Goal: Task Accomplishment & Management: Complete application form

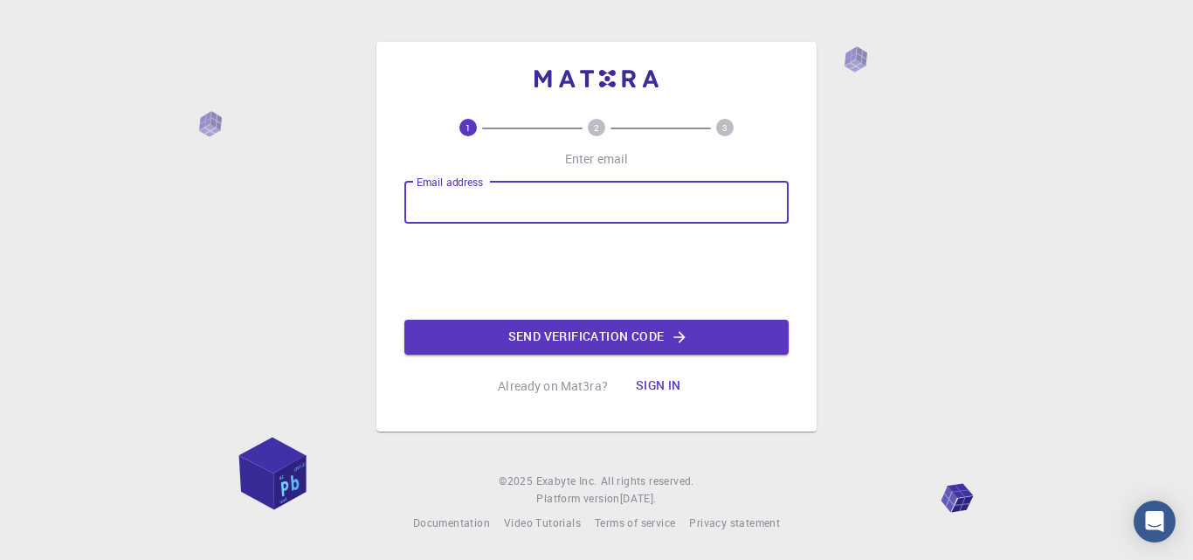
click at [480, 215] on input "Email address" at bounding box center [596, 203] width 384 height 42
type input "[EMAIL_ADDRESS][DOMAIN_NAME]"
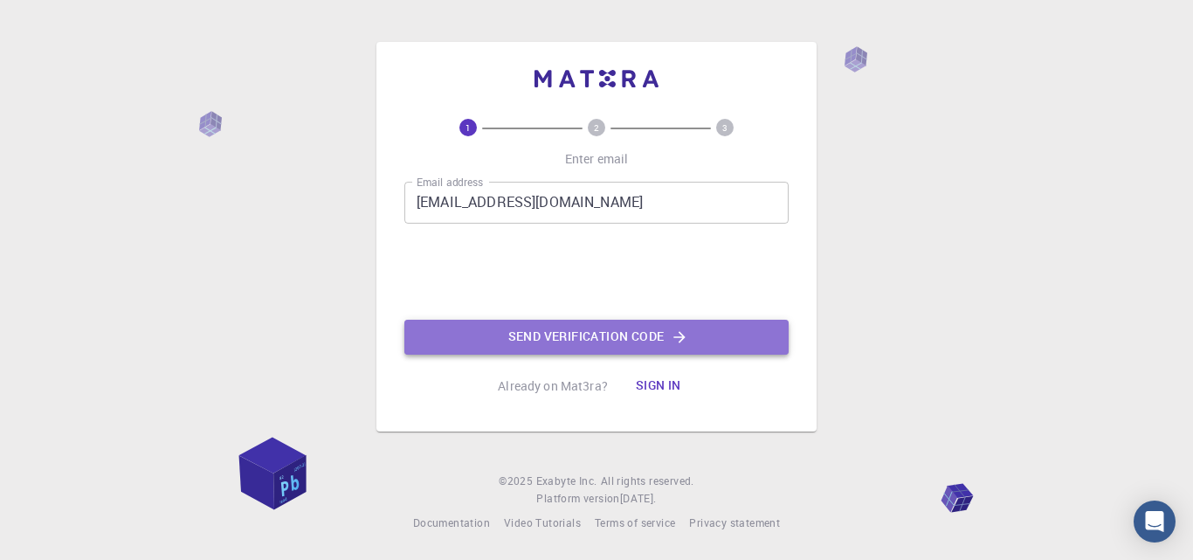
click at [568, 345] on button "Send verification code" at bounding box center [596, 337] width 384 height 35
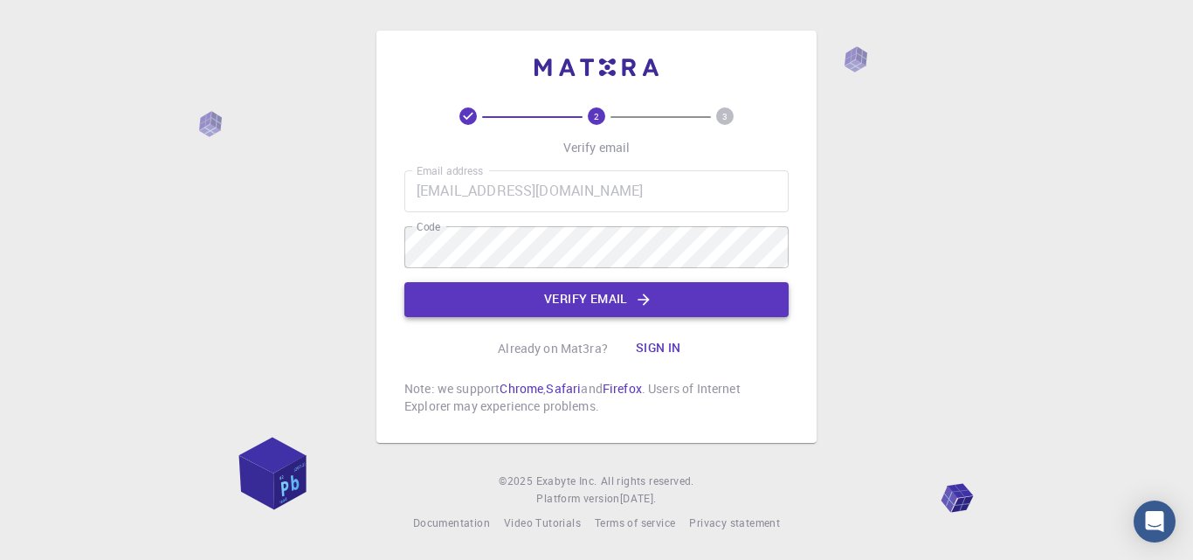
drag, startPoint x: 512, startPoint y: 277, endPoint x: 527, endPoint y: 292, distance: 21.0
click at [527, 292] on div "Email address mwadood348@gmail.com Email address Code Code Verify email" at bounding box center [596, 243] width 384 height 147
click at [527, 292] on button "Verify email" at bounding box center [596, 299] width 384 height 35
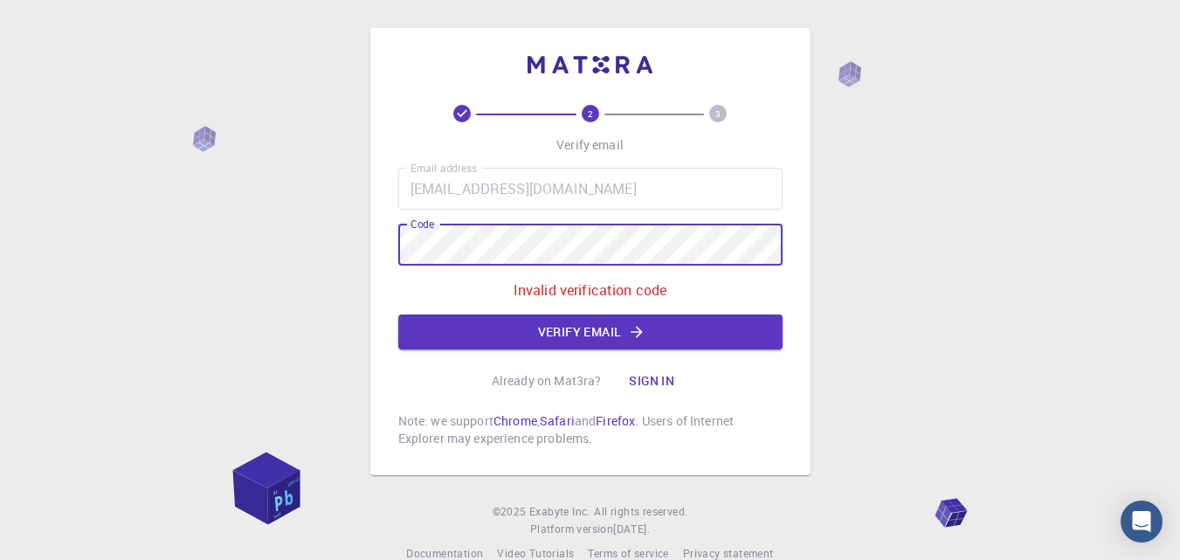
click at [344, 240] on div "2 3 Verify email Email address mwadood348@gmail.com Email address Code Code Inv…" at bounding box center [590, 295] width 1180 height 591
click at [501, 329] on button "Verify email" at bounding box center [590, 331] width 384 height 35
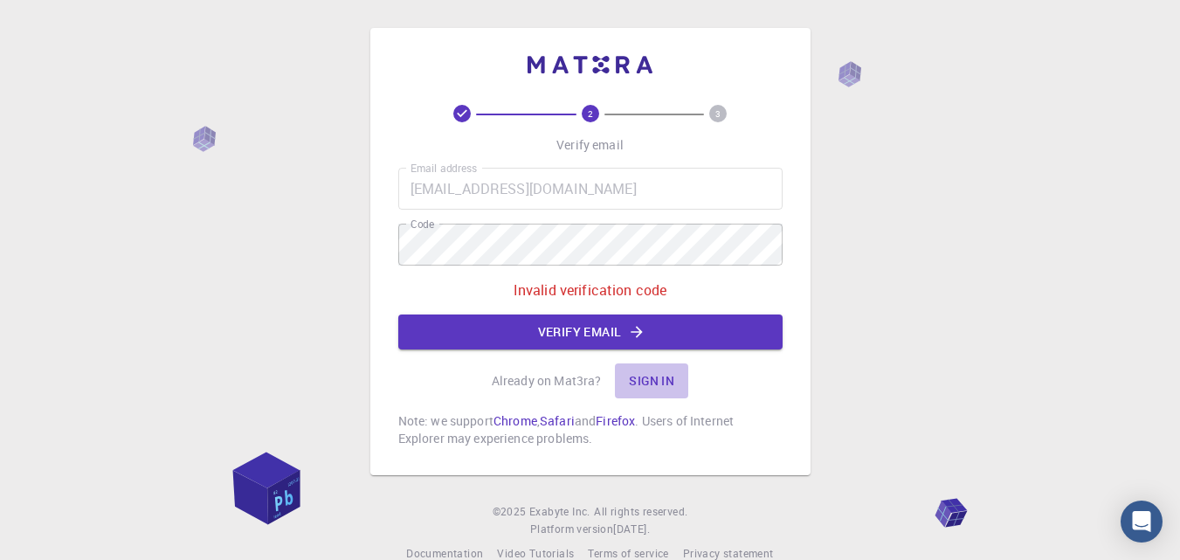
click at [647, 380] on button "Sign in" at bounding box center [651, 380] width 73 height 35
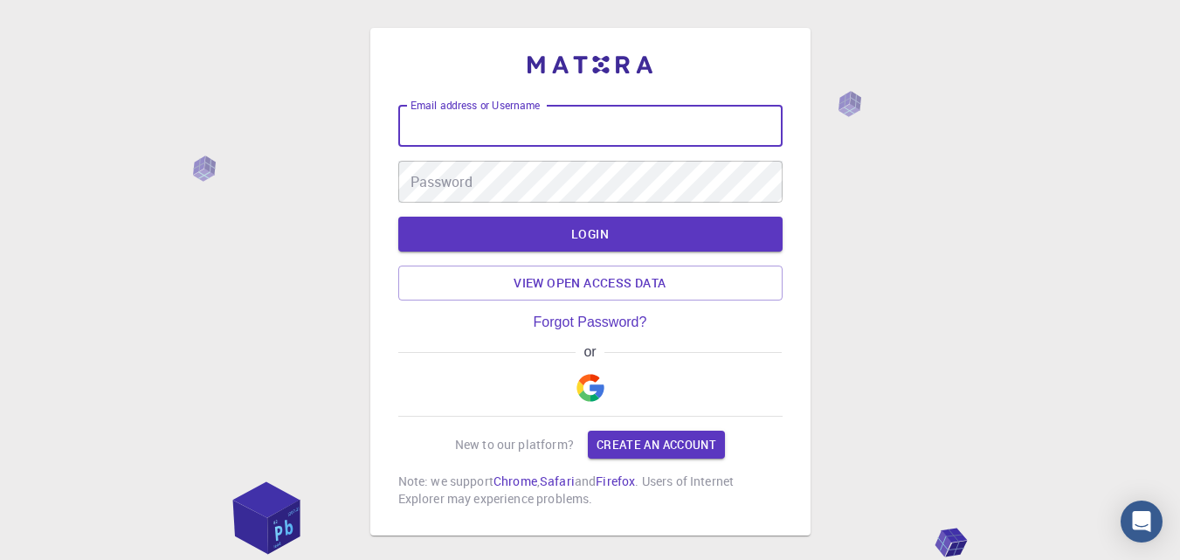
click at [468, 124] on input "Email address or Username" at bounding box center [590, 126] width 384 height 42
click at [490, 139] on input "Email address or Username" at bounding box center [590, 126] width 384 height 42
click at [530, 128] on input "mwadood3483110@gmail.com" at bounding box center [590, 126] width 384 height 42
type input "mwadood348@gmail.com"
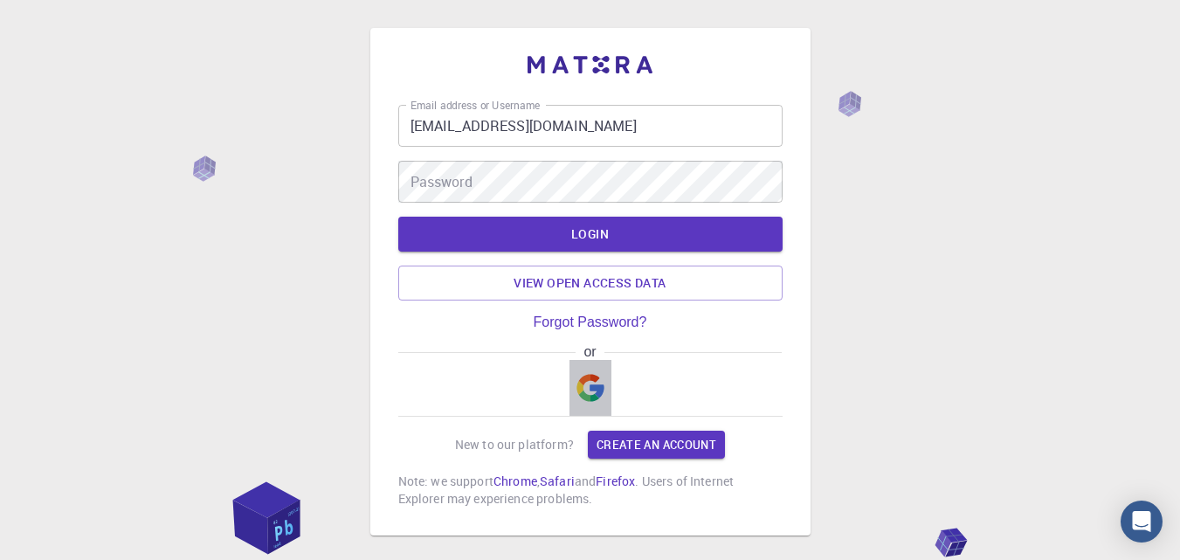
click at [596, 376] on img "button" at bounding box center [591, 388] width 28 height 28
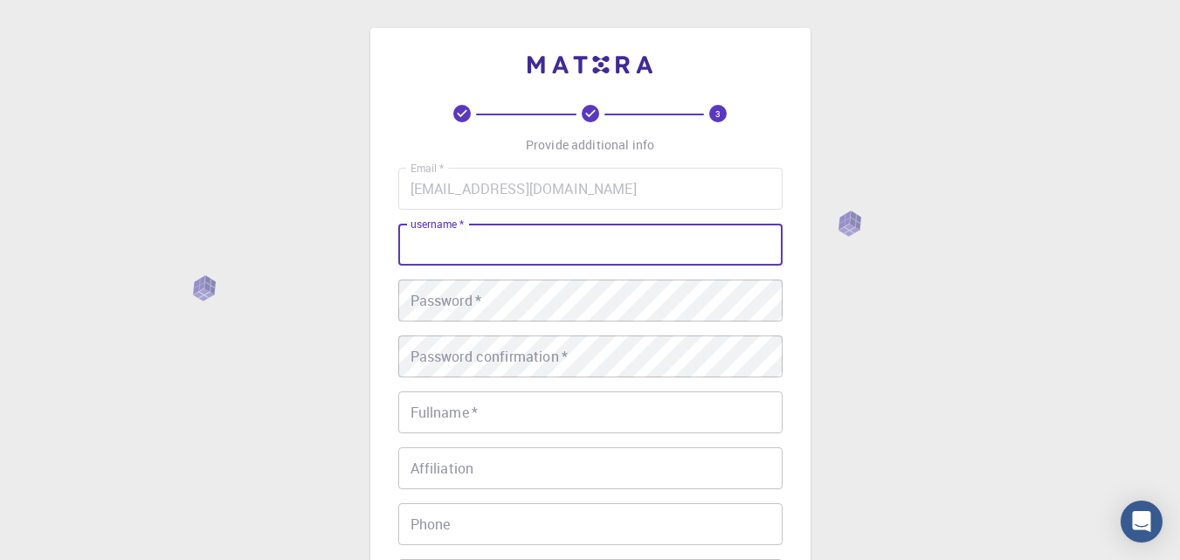
click at [509, 243] on input "username   *" at bounding box center [590, 245] width 384 height 42
type input "M"
type input "muhammad_wadood"
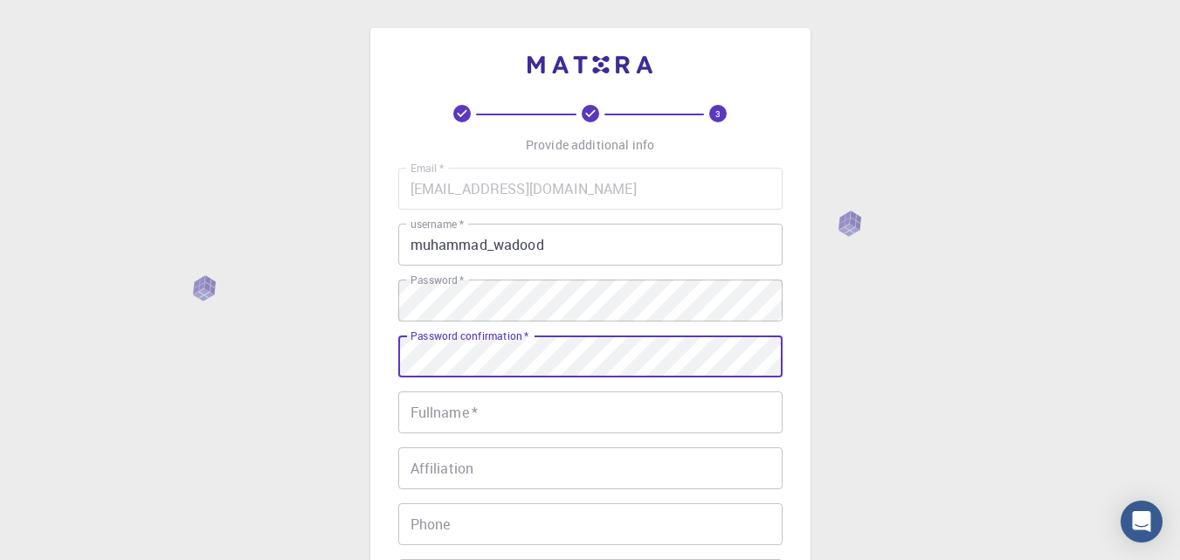
click at [467, 403] on input "Fullname   *" at bounding box center [590, 412] width 384 height 42
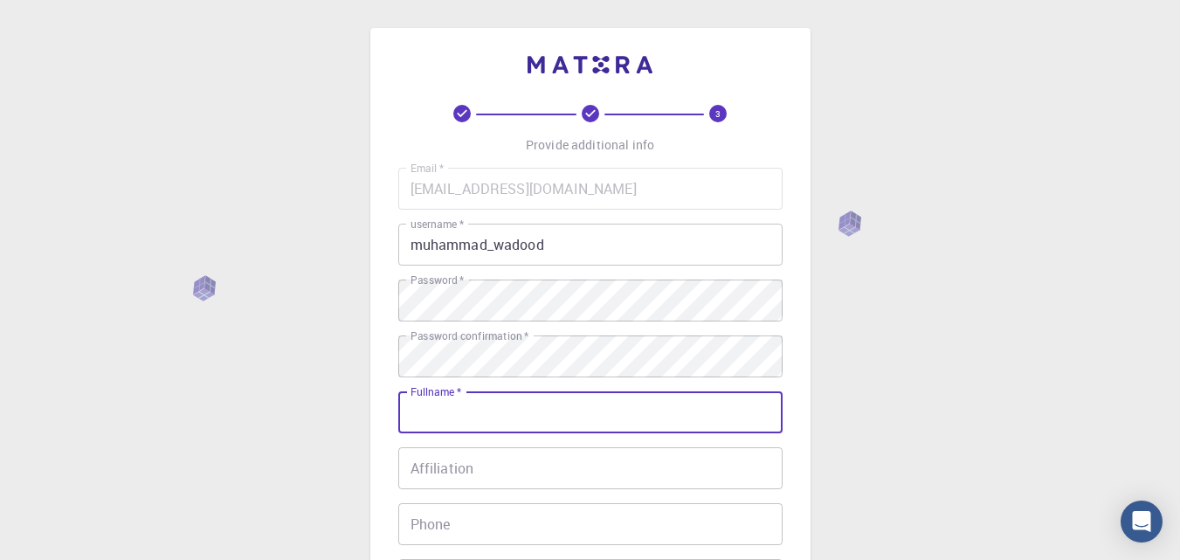
type input "[PERSON_NAME]"
type input "03111080199"
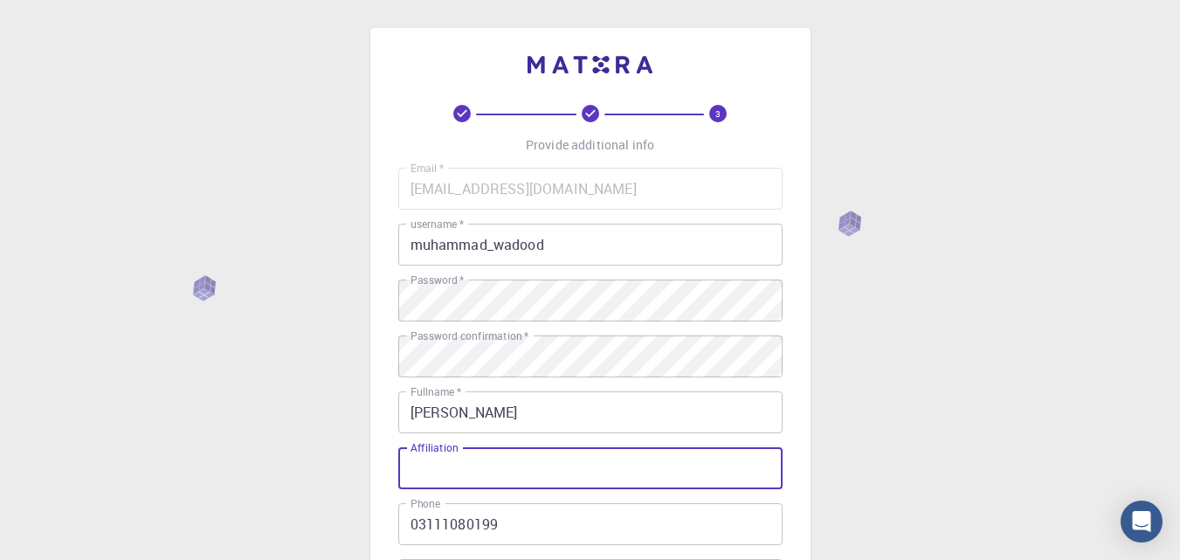
click at [547, 479] on input "Affiliation" at bounding box center [590, 468] width 384 height 42
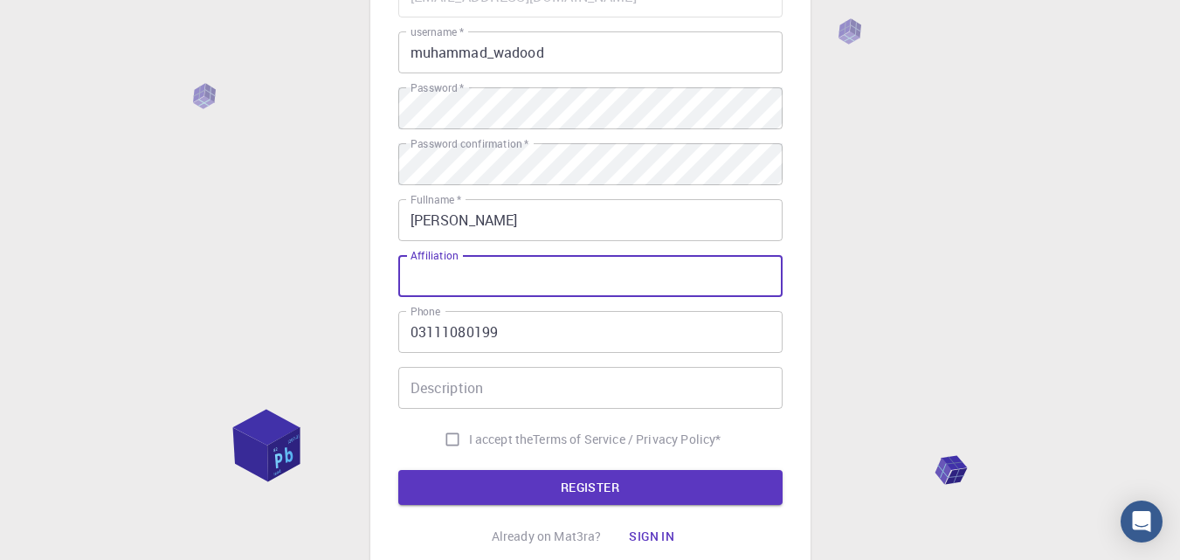
scroll to position [196, 0]
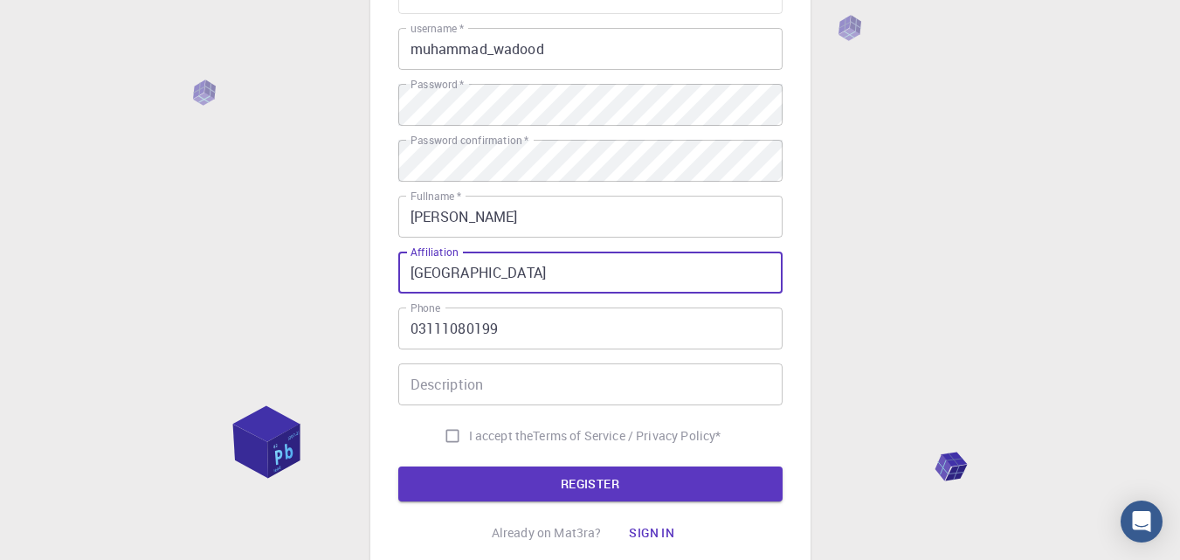
type input "University of Karachi"
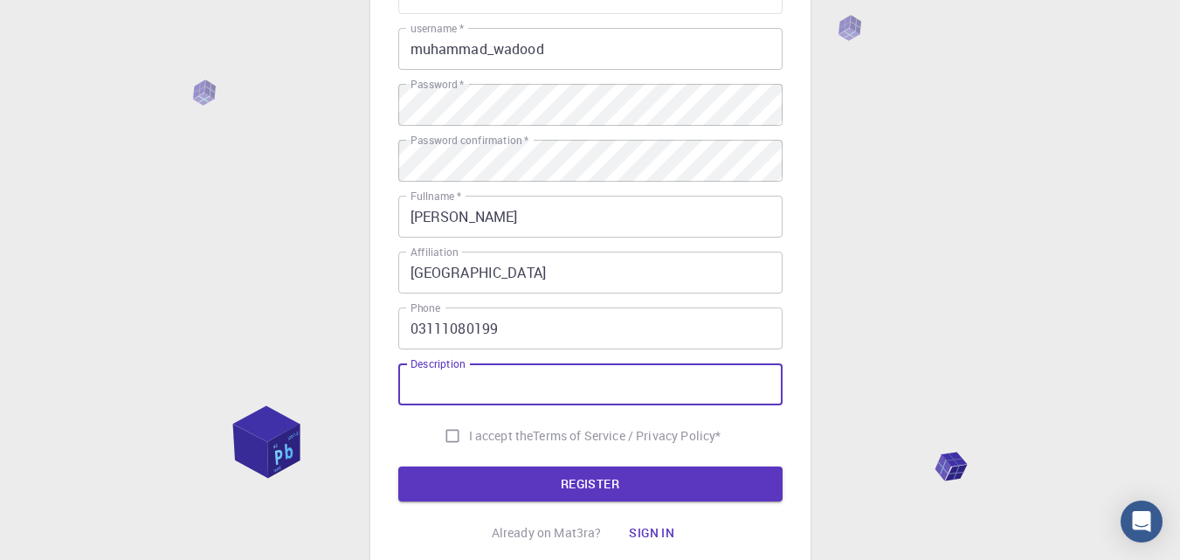
click at [510, 380] on input "Description" at bounding box center [590, 384] width 384 height 42
type input "S"
type input "Training"
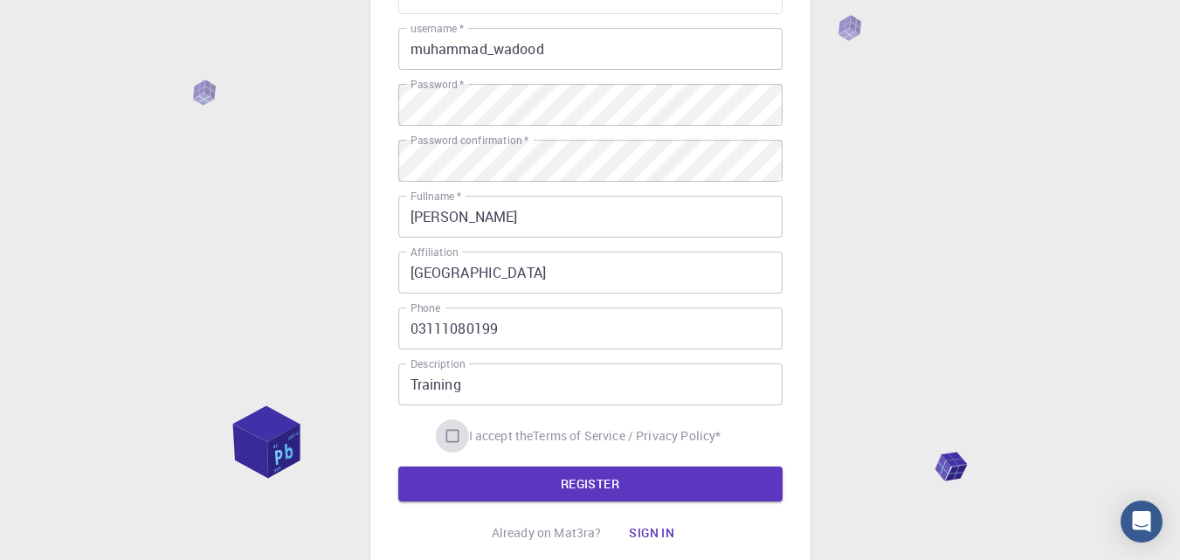
click at [451, 437] on input "I accept the Terms of Service / Privacy Policy *" at bounding box center [452, 435] width 33 height 33
checkbox input "true"
click at [514, 480] on button "REGISTER" at bounding box center [590, 483] width 384 height 35
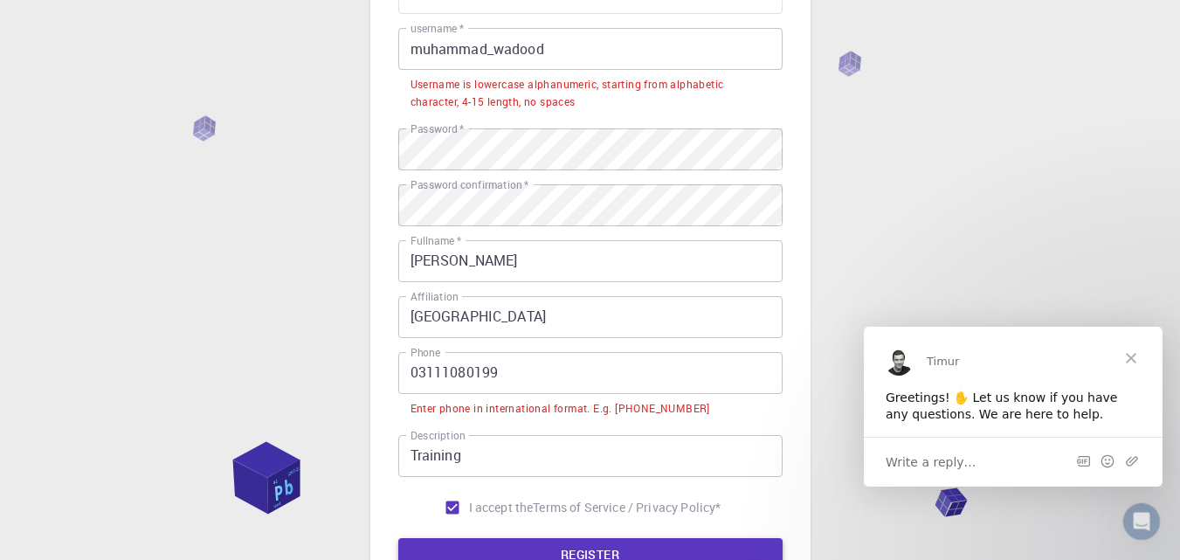
scroll to position [0, 0]
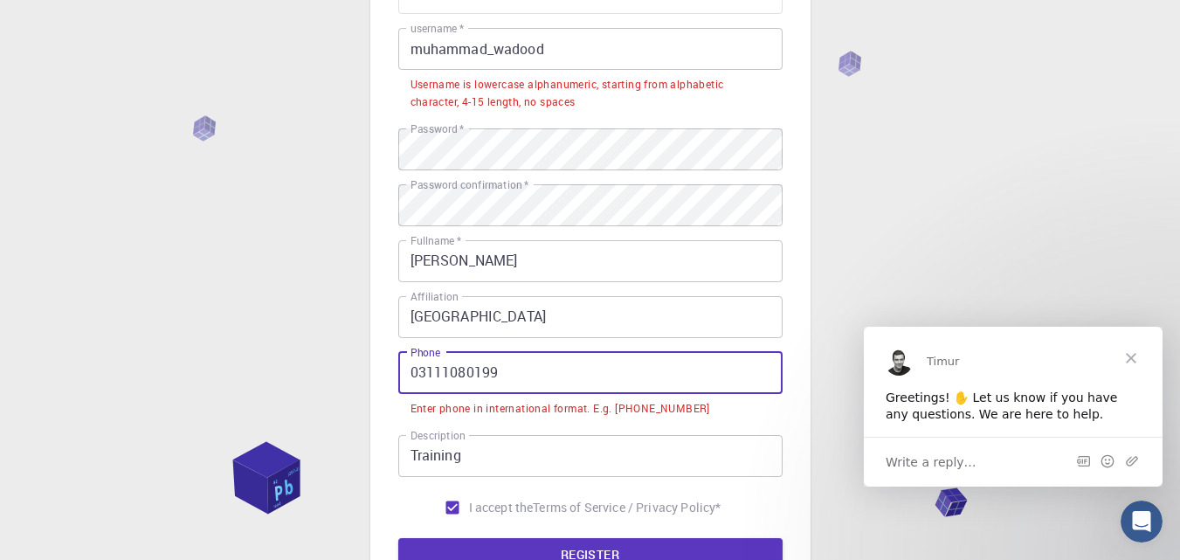
click at [507, 380] on input "03111080199" at bounding box center [590, 373] width 384 height 42
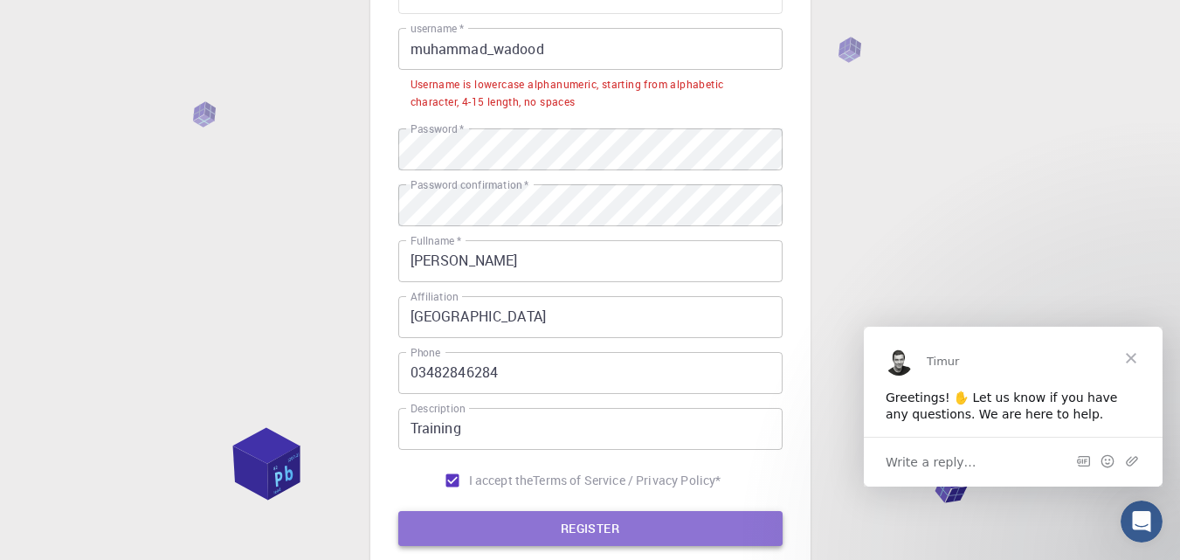
click at [528, 523] on button "REGISTER" at bounding box center [590, 528] width 384 height 35
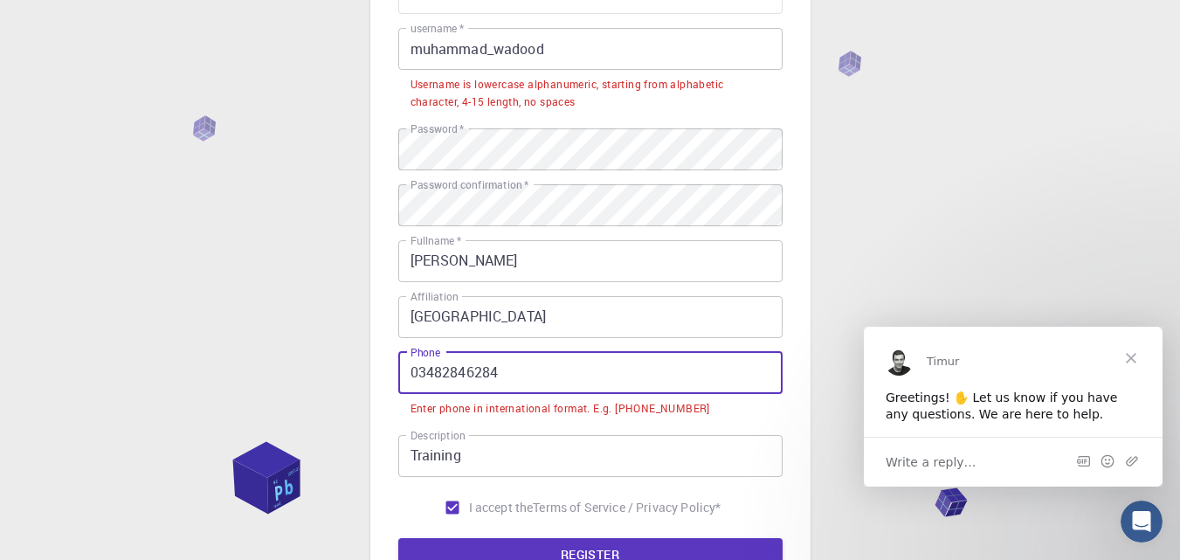
click at [420, 371] on input "03482846284" at bounding box center [590, 373] width 384 height 42
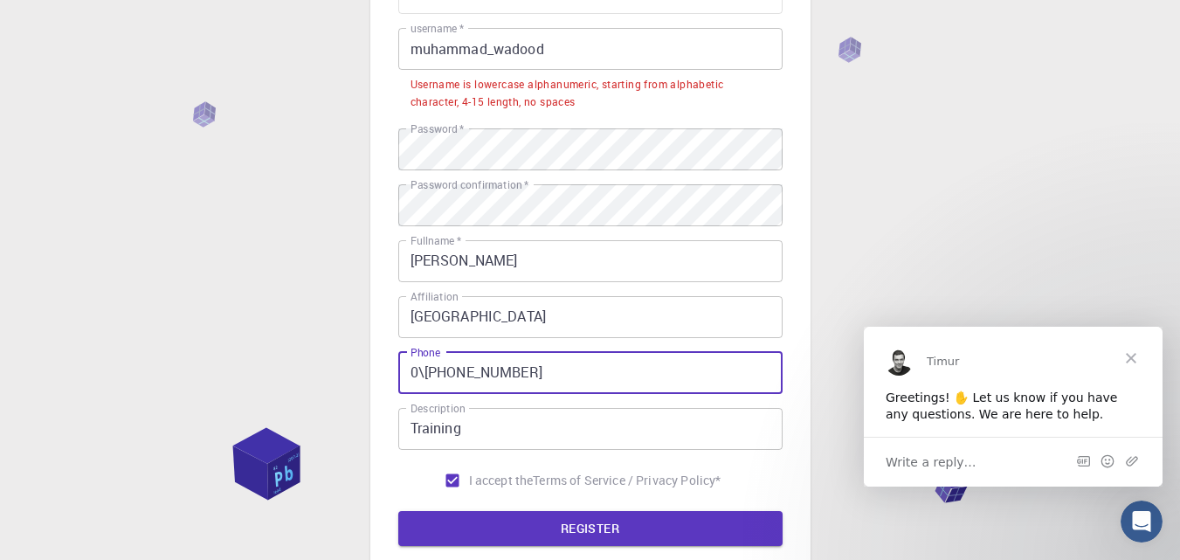
click at [430, 372] on input "0\+923482846284" at bounding box center [590, 373] width 384 height 42
type input "+923111080199"
click at [517, 517] on button "REGISTER" at bounding box center [590, 528] width 384 height 35
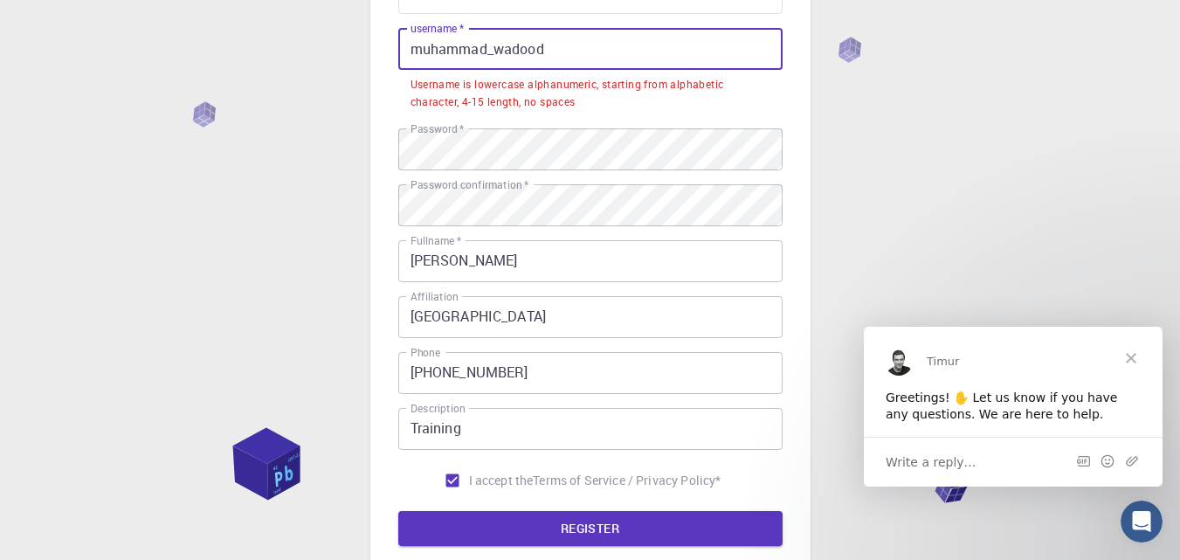
click at [493, 46] on input "muhammad_wadood" at bounding box center [590, 49] width 384 height 42
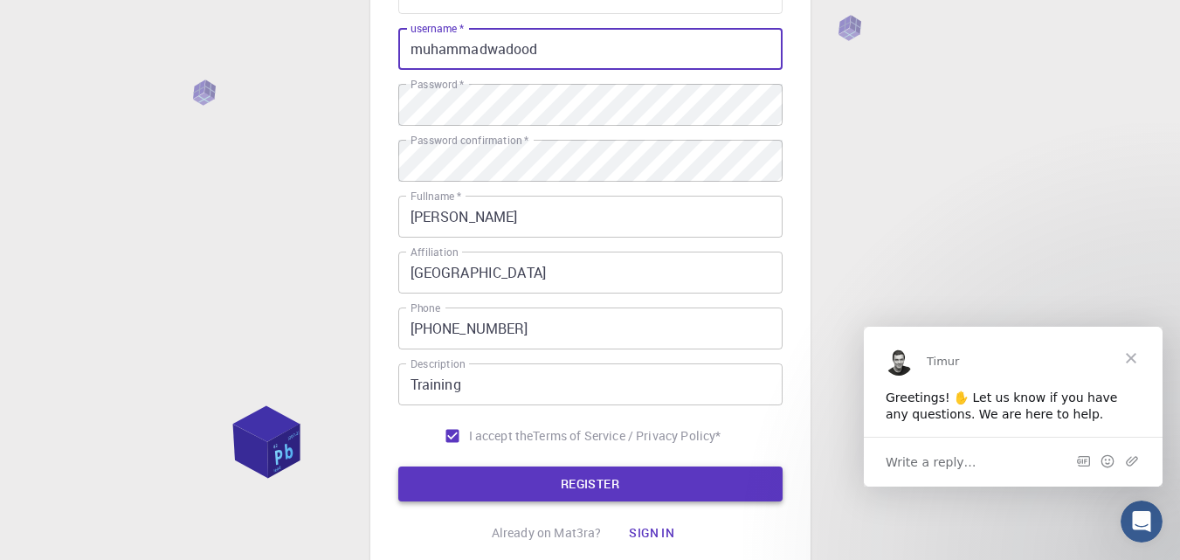
type input "muhammadwadood"
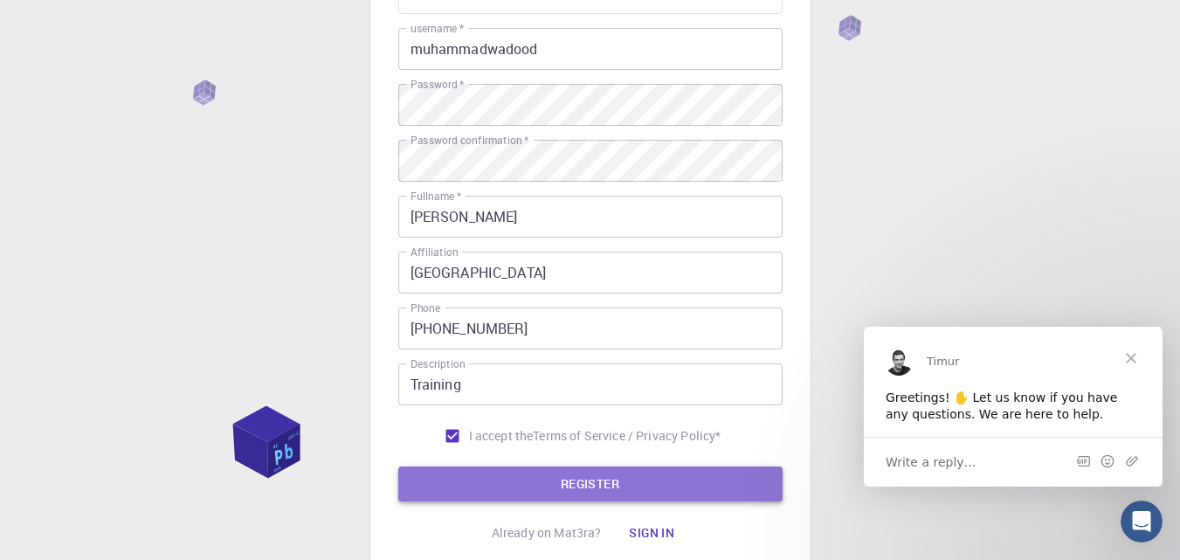
click at [575, 475] on button "REGISTER" at bounding box center [590, 483] width 384 height 35
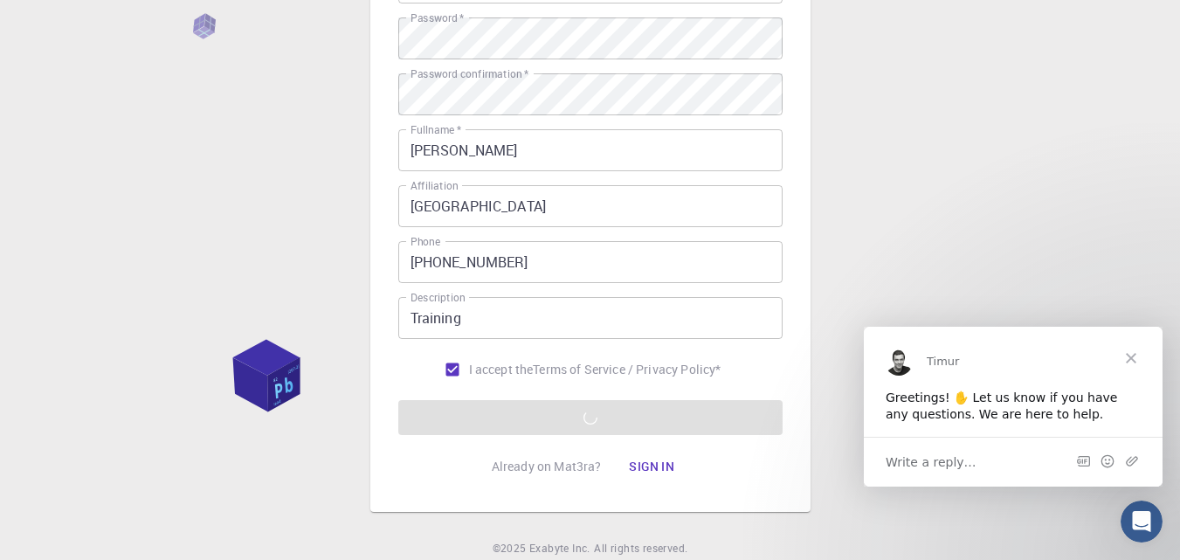
scroll to position [265, 0]
click at [942, 460] on span "Write a reply…" at bounding box center [931, 461] width 91 height 23
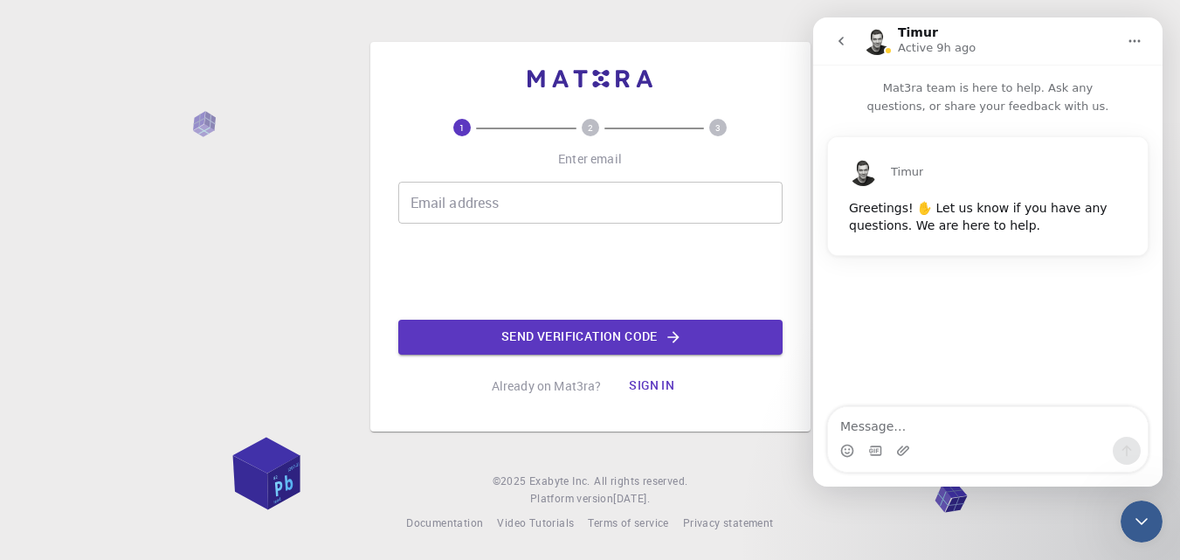
scroll to position [0, 0]
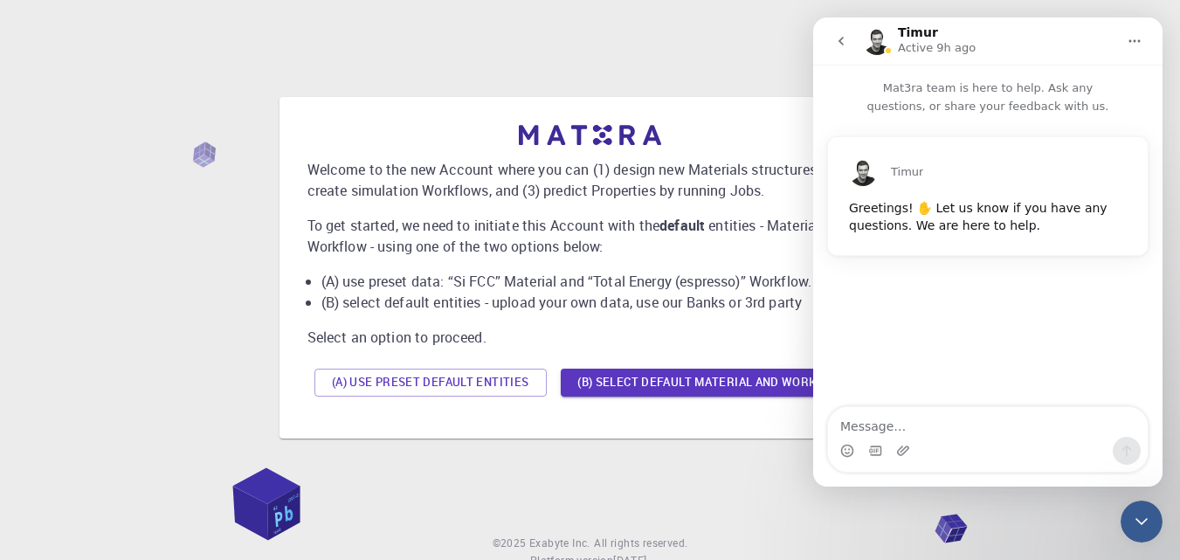
click at [713, 328] on p "Select an option to proceed." at bounding box center [590, 337] width 566 height 21
click at [1133, 49] on button "Home" at bounding box center [1134, 40] width 33 height 33
click at [756, 186] on p "Welcome to the new Account where you can (1) design new Materials structures, (…" at bounding box center [590, 180] width 566 height 42
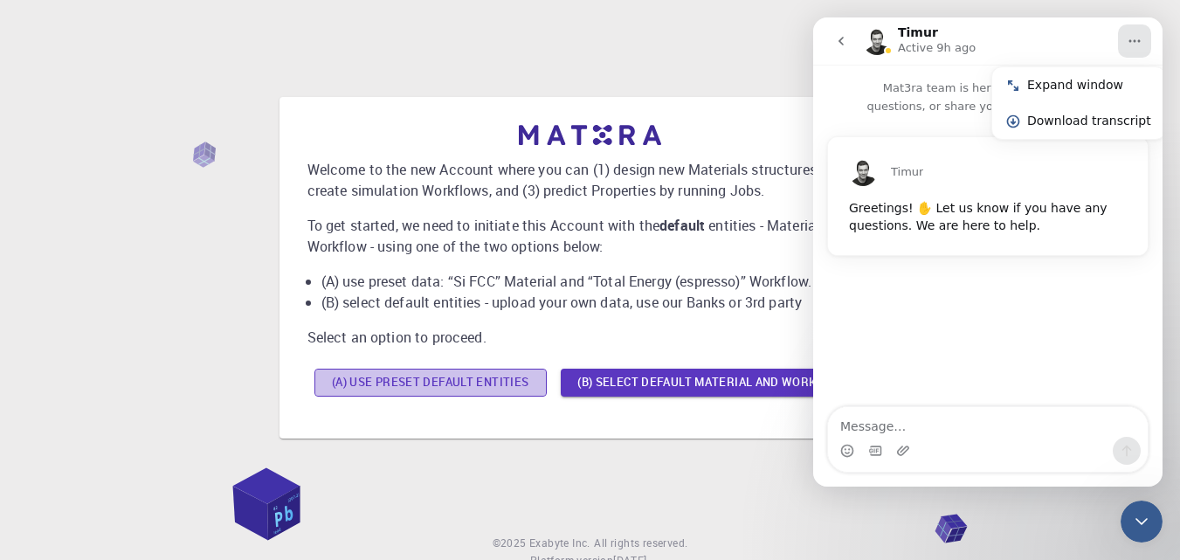
click at [489, 386] on button "(A) Use preset default entities" at bounding box center [430, 383] width 232 height 28
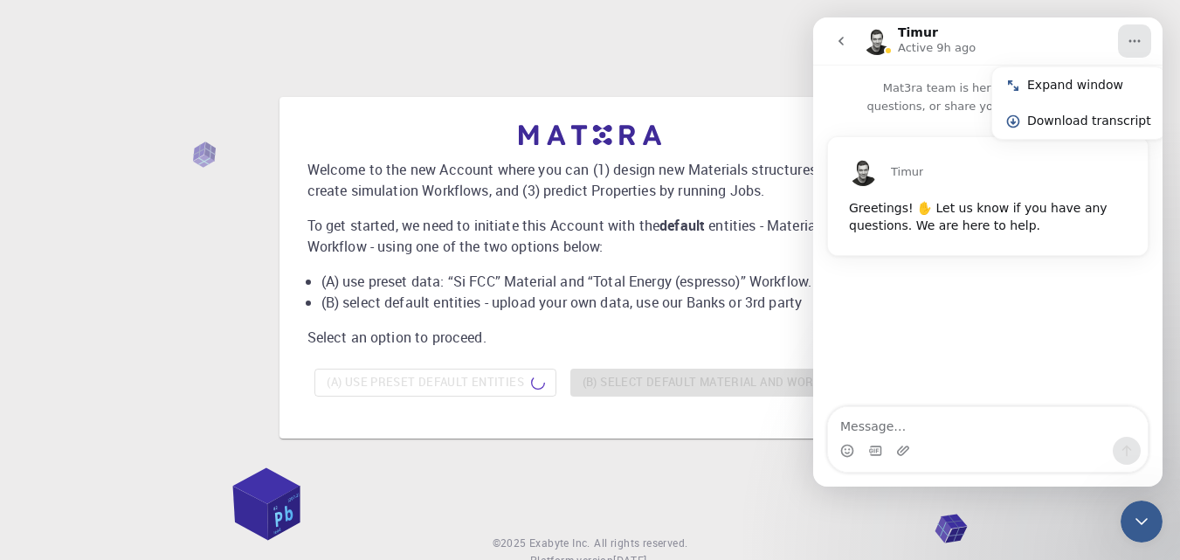
click at [839, 45] on icon "go back" at bounding box center [841, 41] width 14 height 14
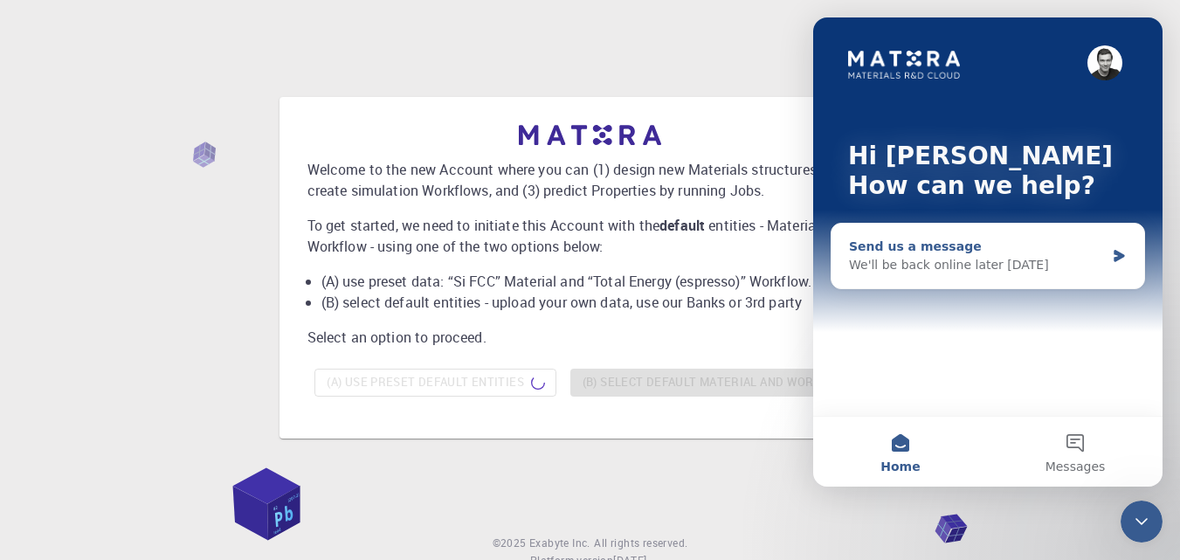
click at [1120, 254] on icon "Intercom messenger" at bounding box center [1119, 256] width 10 height 12
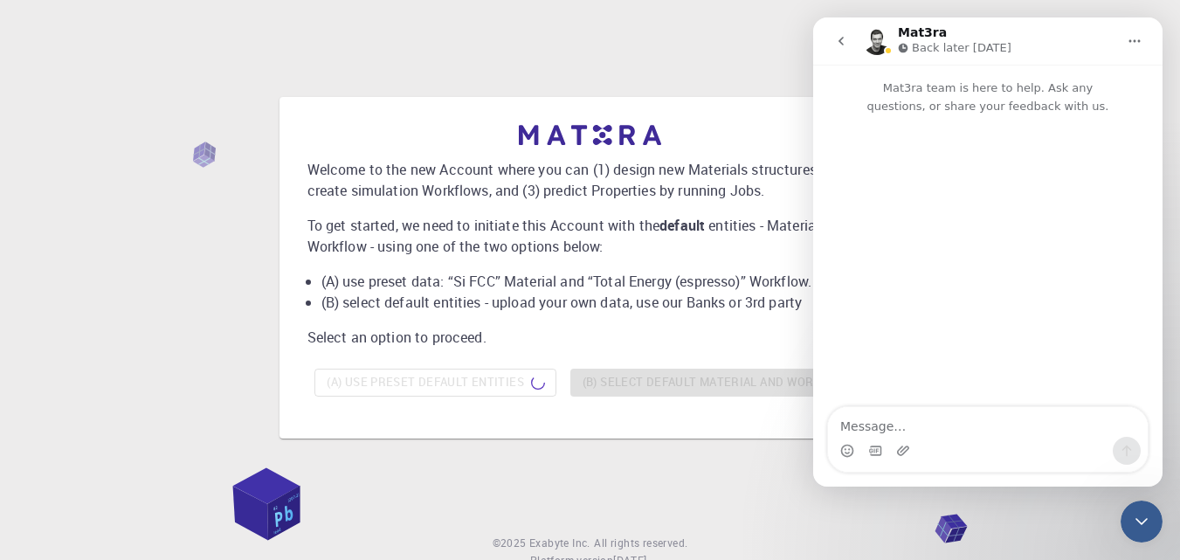
click at [922, 409] on textarea "Message…" at bounding box center [988, 422] width 320 height 30
type textarea "hy"
type textarea "how"
type textarea "how are yu"
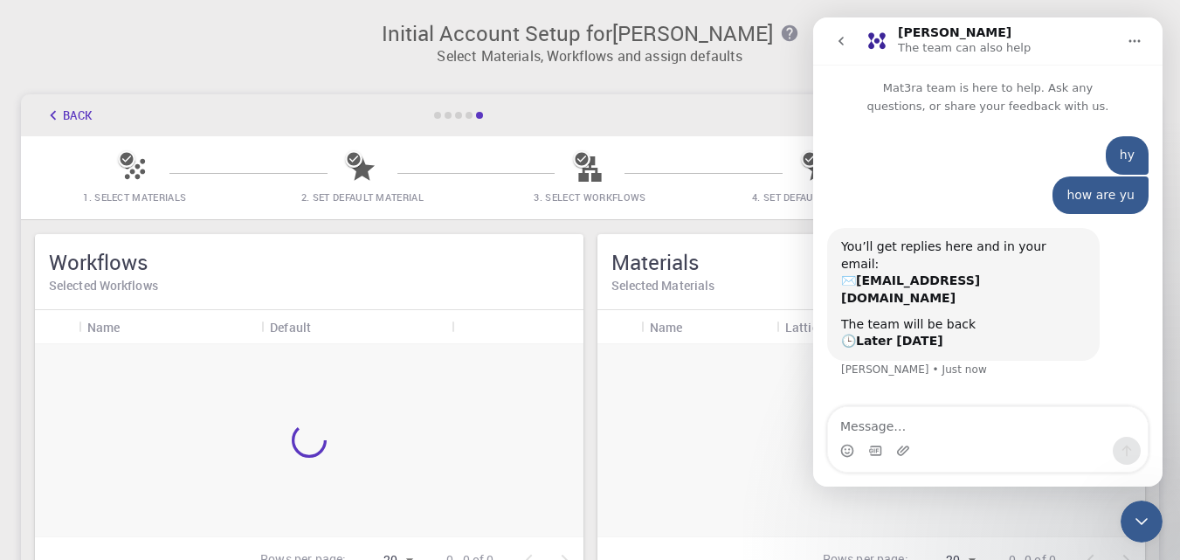
click at [469, 432] on div at bounding box center [309, 440] width 549 height 192
click at [1130, 43] on icon "Home" at bounding box center [1135, 41] width 14 height 14
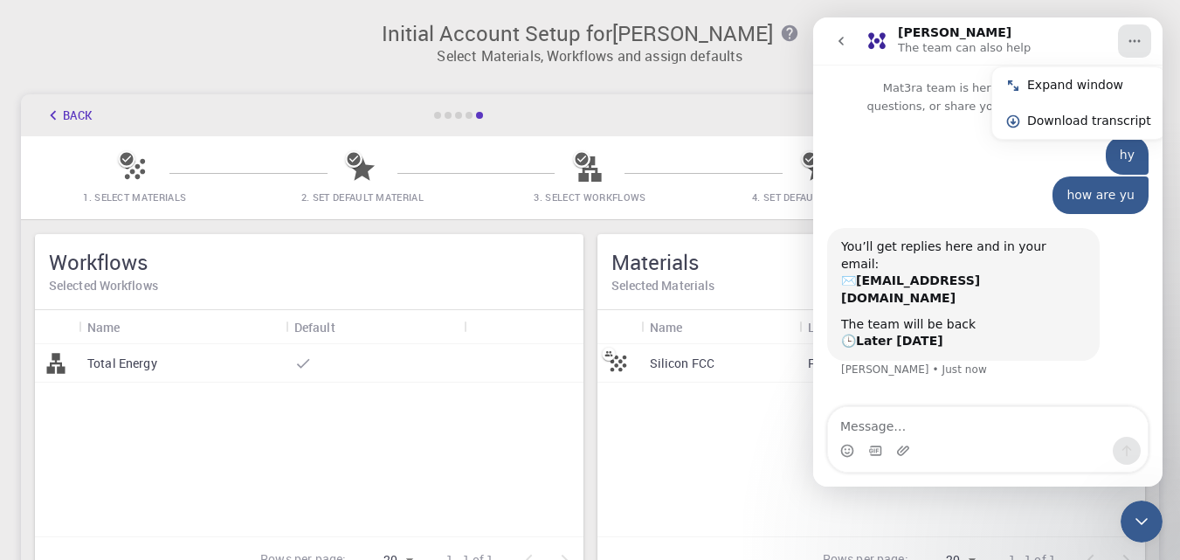
click at [835, 43] on icon "go back" at bounding box center [841, 41] width 14 height 14
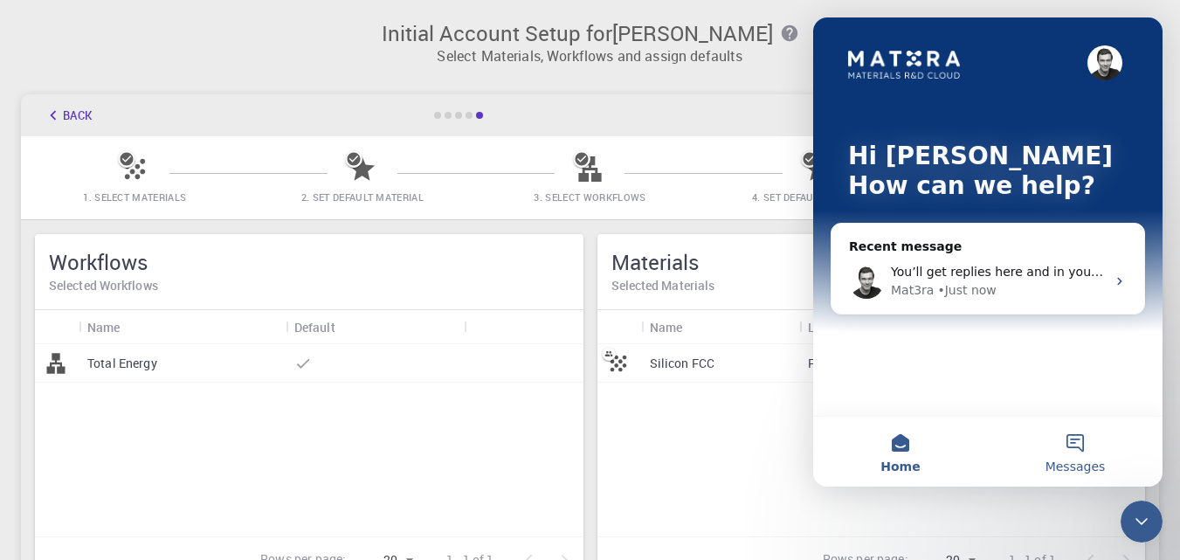
click at [1079, 431] on button "Messages" at bounding box center [1075, 452] width 175 height 70
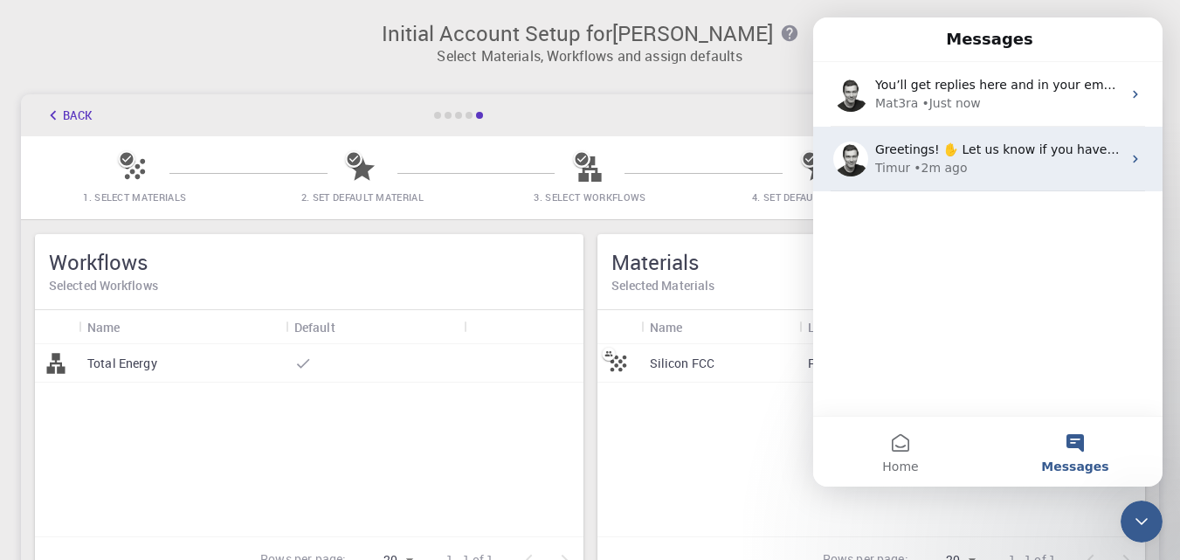
click at [1109, 150] on span "Greetings! ✋ Let us know if you have any questions. We are here to help." at bounding box center [1101, 149] width 453 height 14
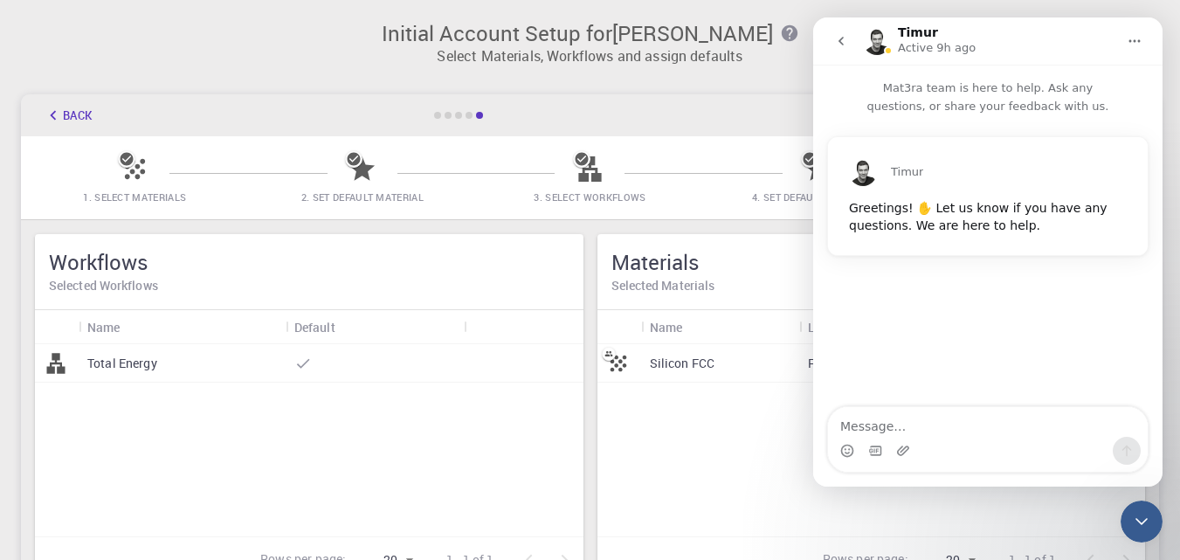
click at [750, 460] on div "Silicon FCC FCC" at bounding box center [872, 440] width 549 height 192
click at [288, 359] on div at bounding box center [375, 363] width 178 height 38
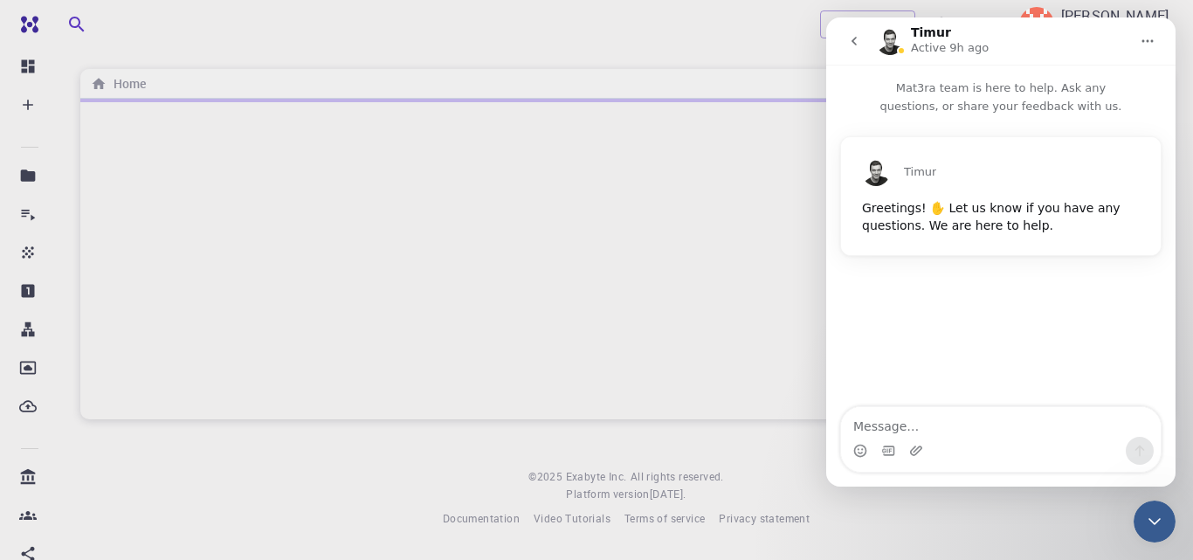
click at [1158, 511] on icon "Close Intercom Messenger" at bounding box center [1154, 521] width 21 height 21
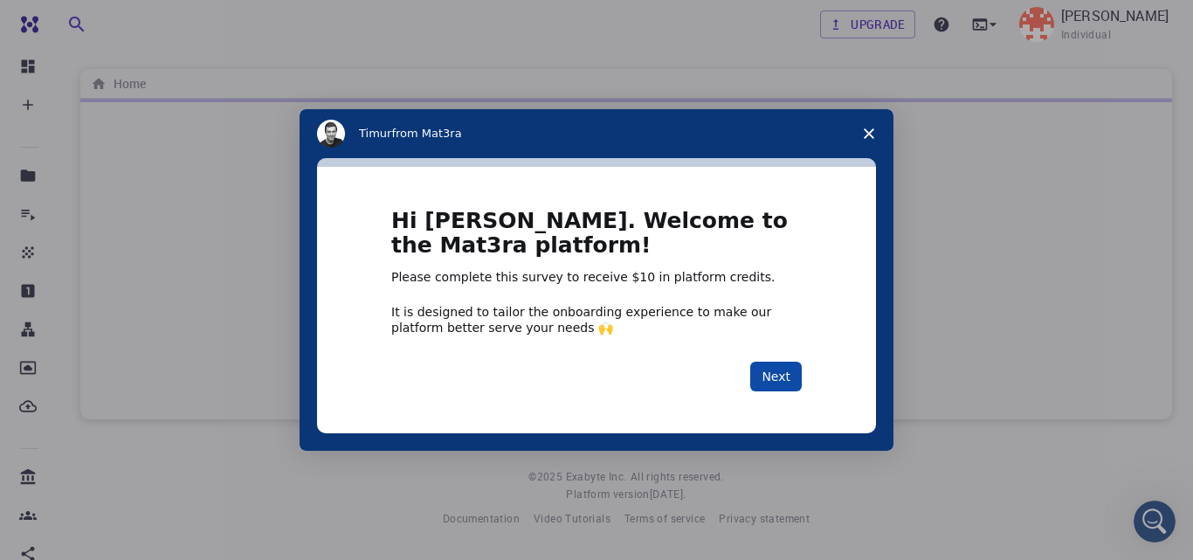
click at [767, 381] on button "Next" at bounding box center [776, 377] width 52 height 30
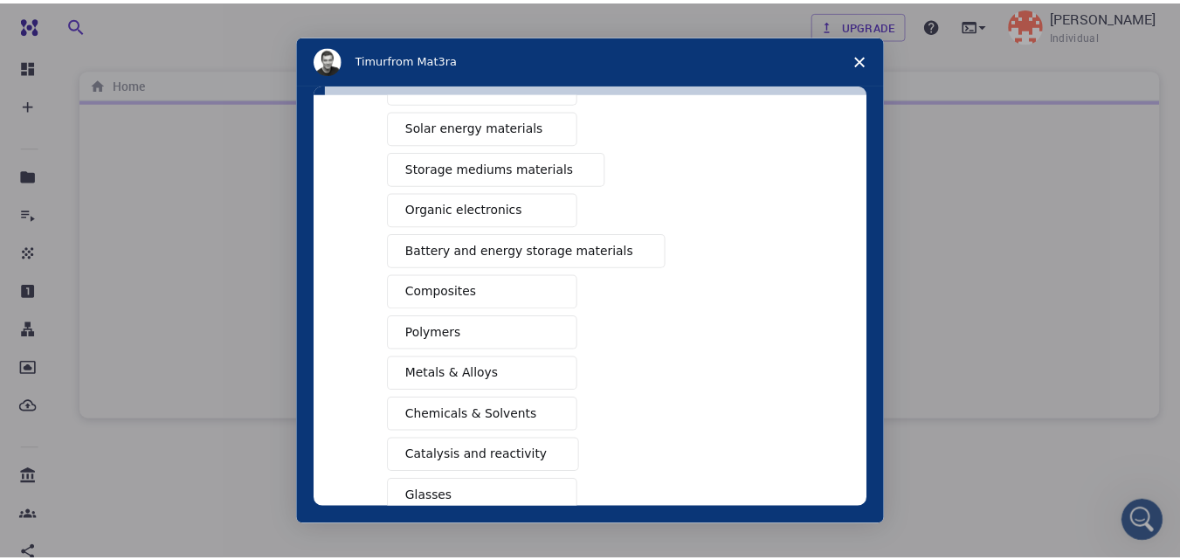
scroll to position [140, 0]
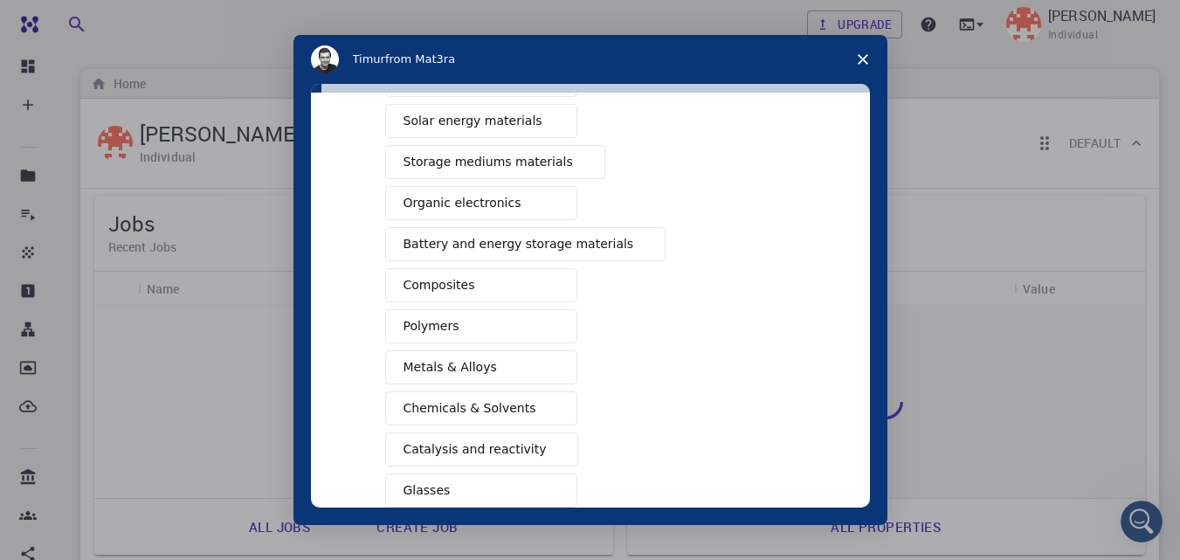
drag, startPoint x: 864, startPoint y: 353, endPoint x: 863, endPoint y: 384, distance: 31.5
click at [863, 384] on div "What type(s) of materials are you interested in? Semiconductors Solar energy ma…" at bounding box center [590, 300] width 559 height 415
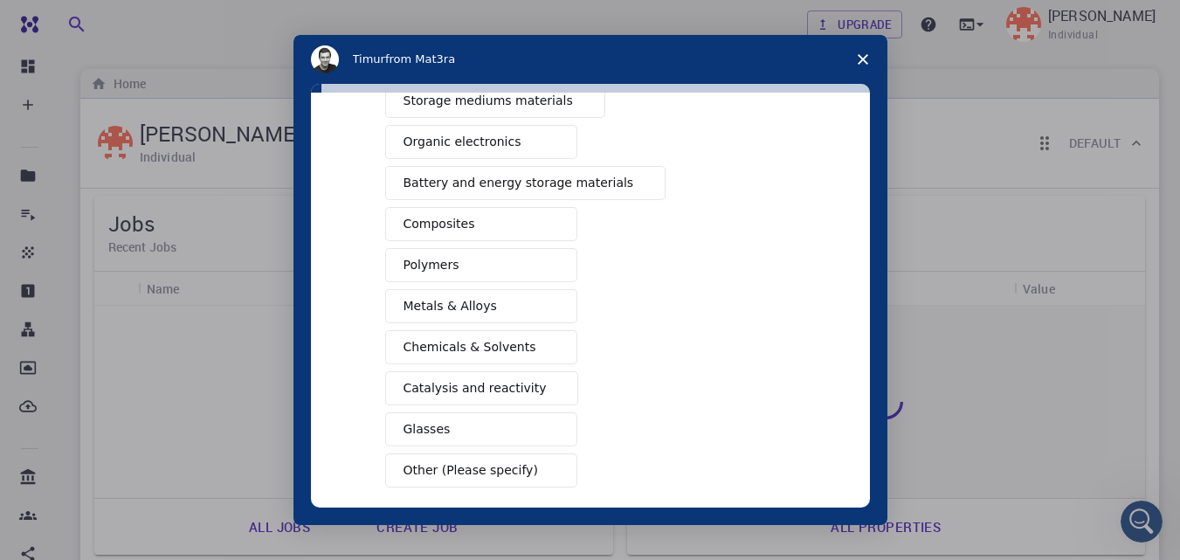
scroll to position [283, 0]
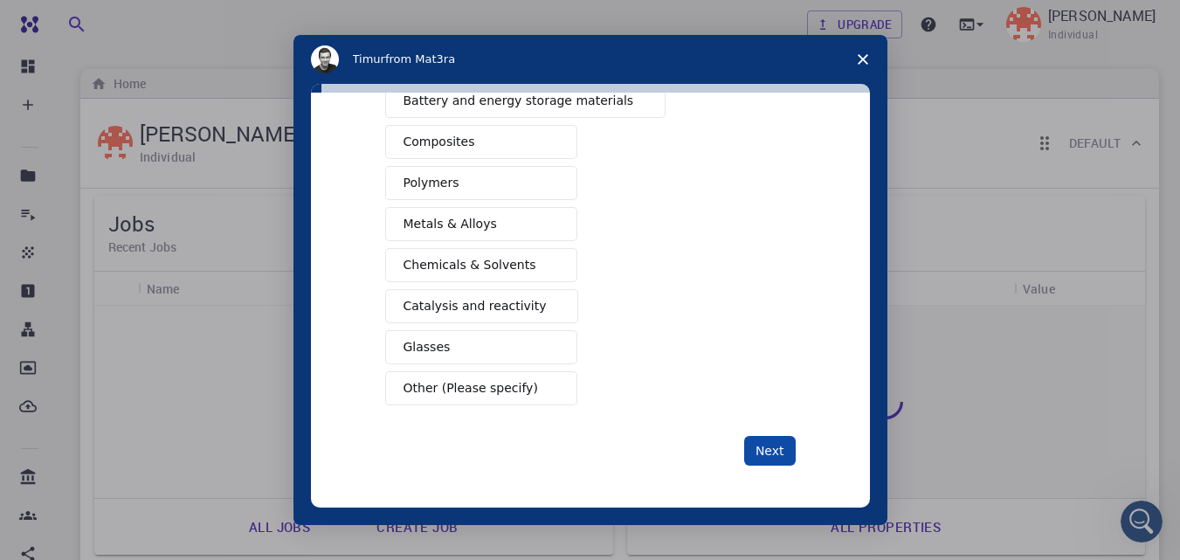
click at [776, 441] on button "Next" at bounding box center [770, 451] width 52 height 30
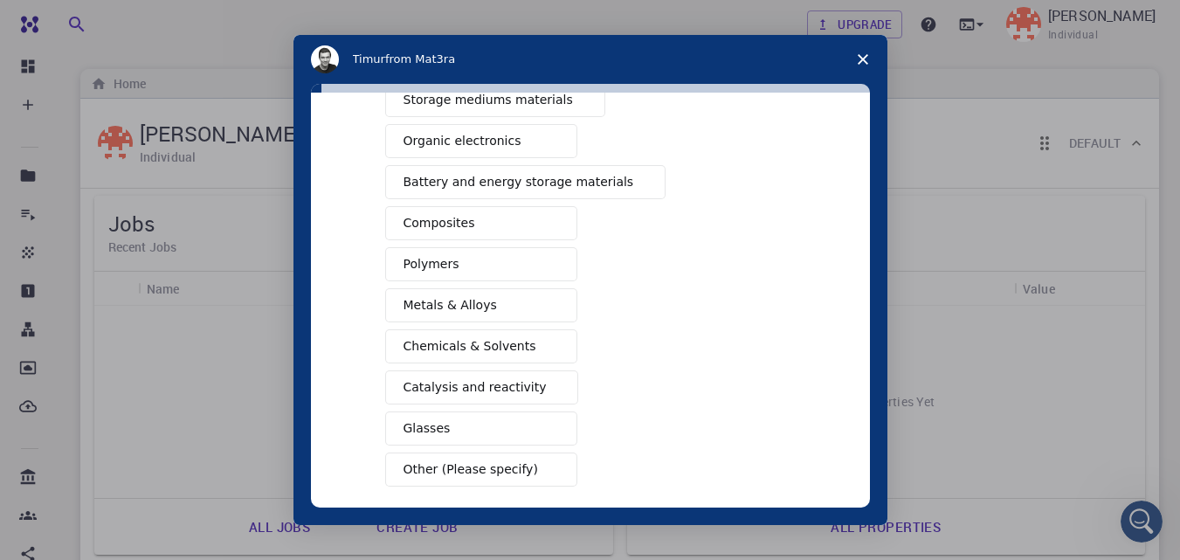
scroll to position [181, 0]
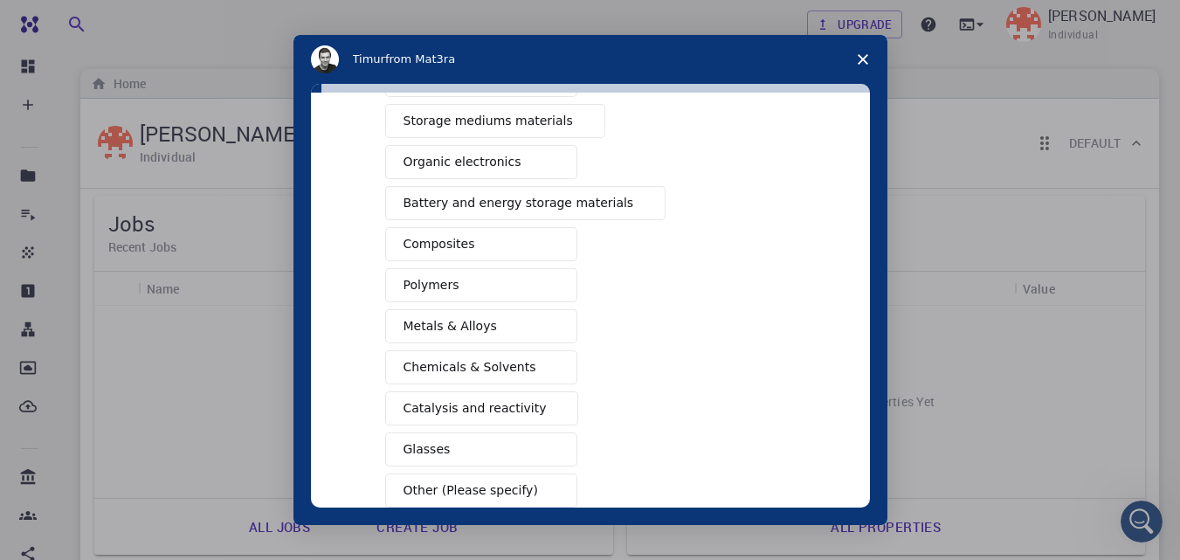
click at [580, 196] on span "Battery and energy storage materials" at bounding box center [519, 203] width 231 height 18
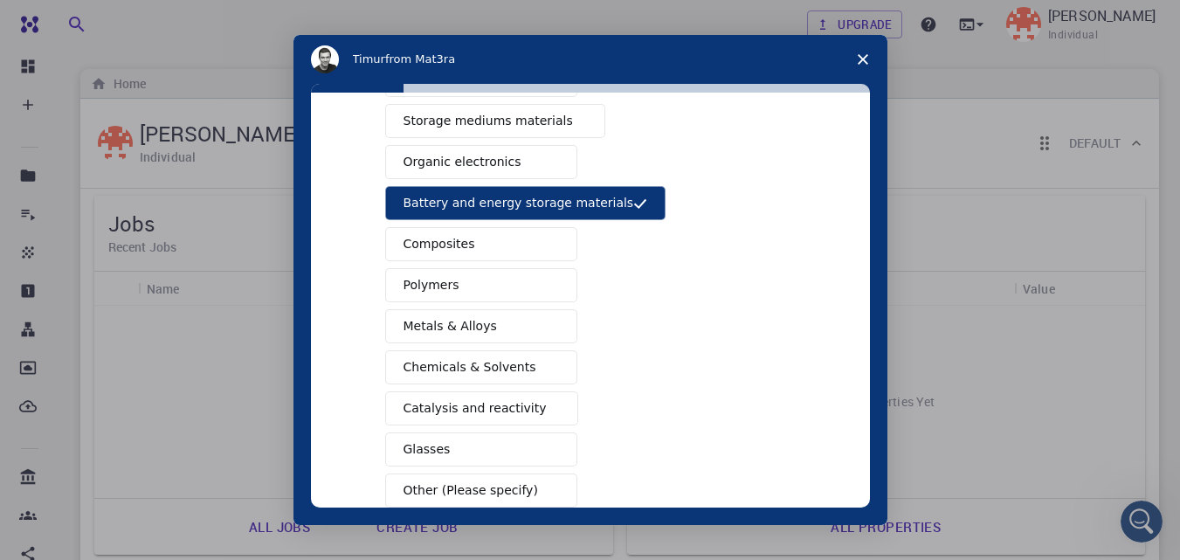
scroll to position [283, 0]
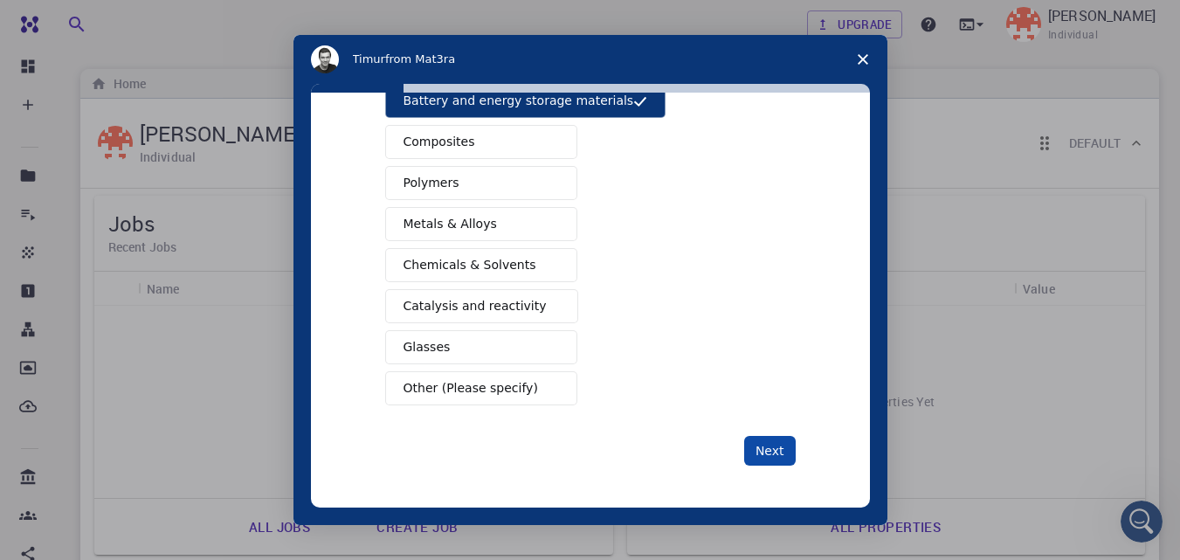
click at [766, 446] on button "Next" at bounding box center [770, 451] width 52 height 30
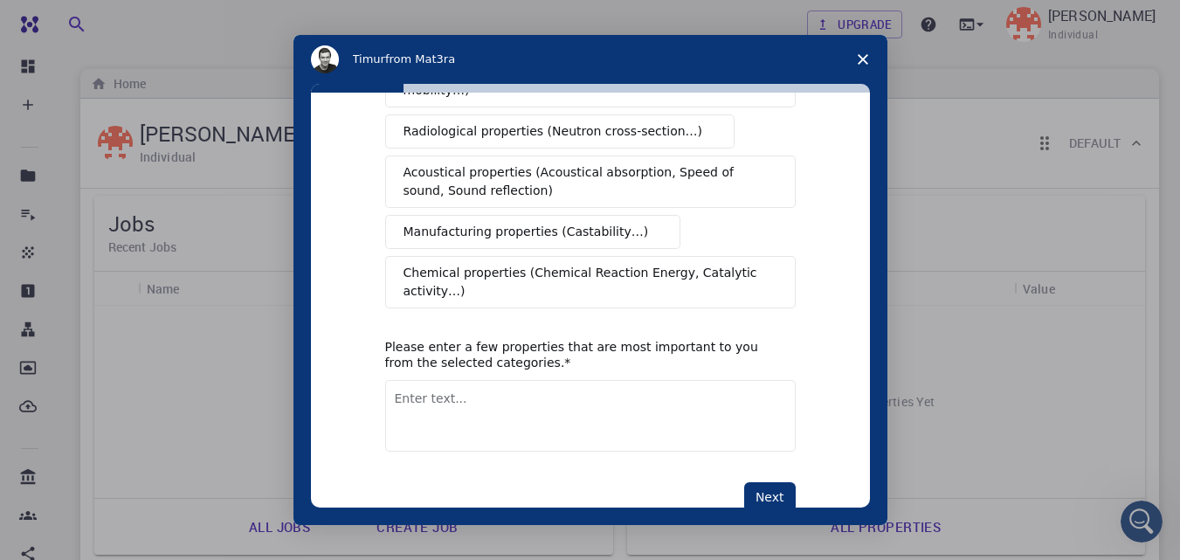
scroll to position [369, 0]
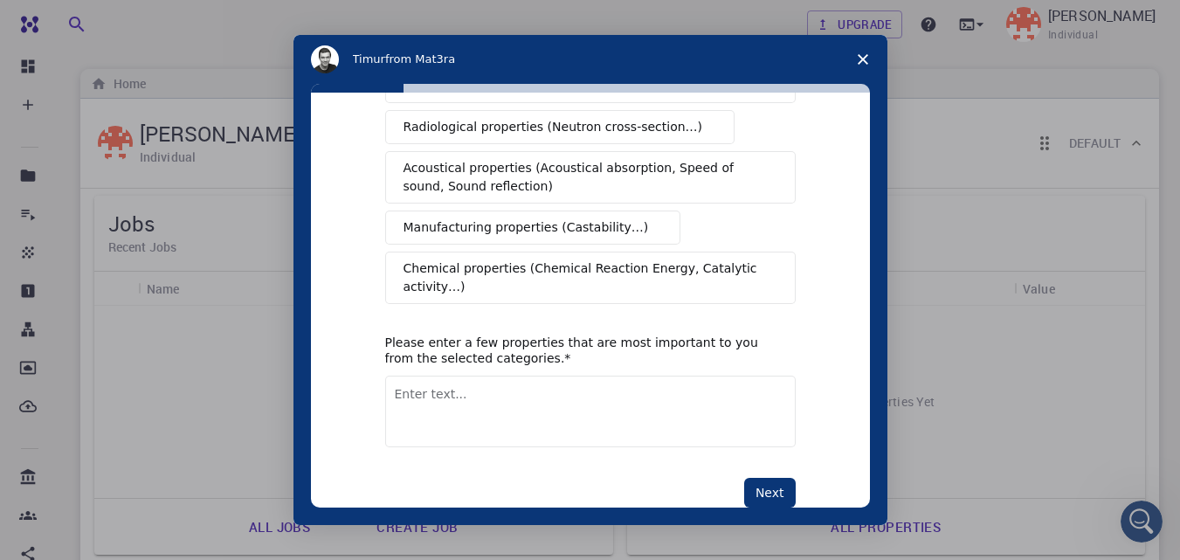
click at [440, 381] on textarea "Enter text..." at bounding box center [590, 412] width 411 height 72
type textarea "PLC"
click at [760, 478] on button "Next" at bounding box center [770, 493] width 52 height 30
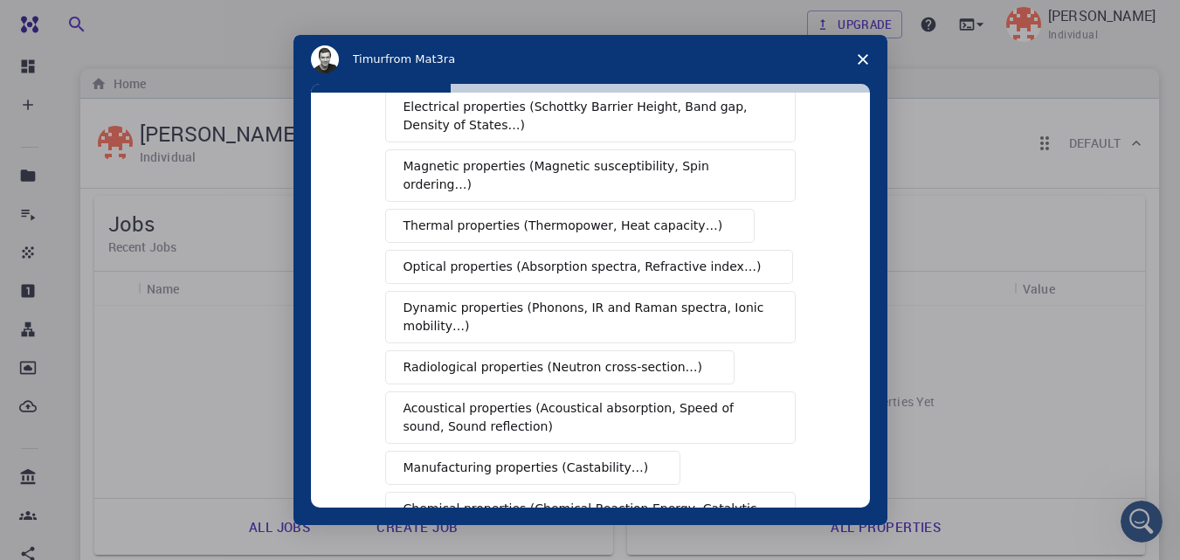
scroll to position [0, 0]
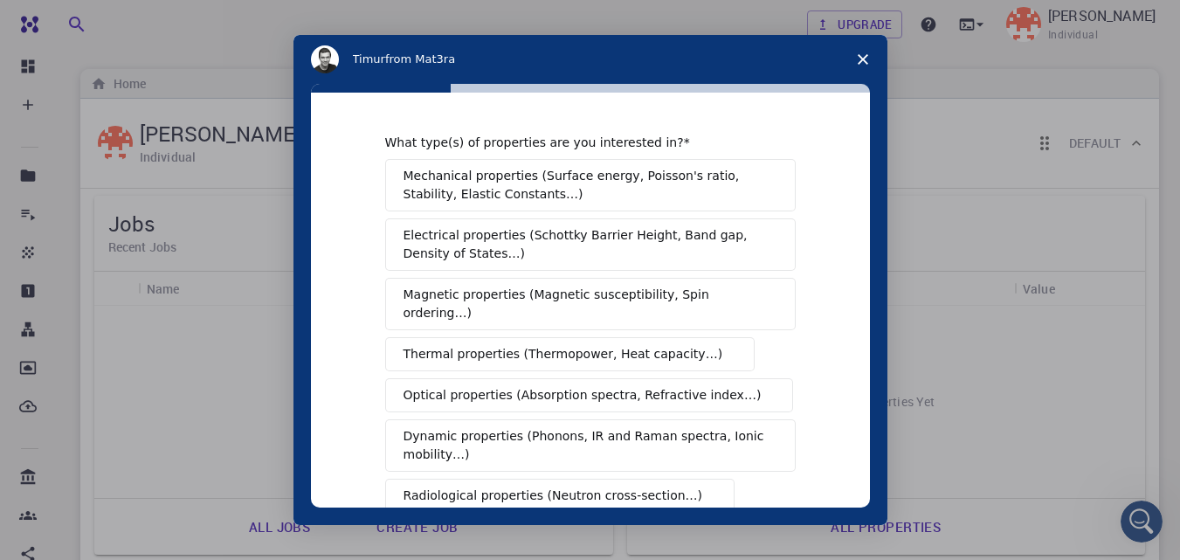
click at [562, 212] on div "Mechanical properties (Surface energy, Poisson's ratio, Stability, Elastic Cons…" at bounding box center [590, 416] width 411 height 514
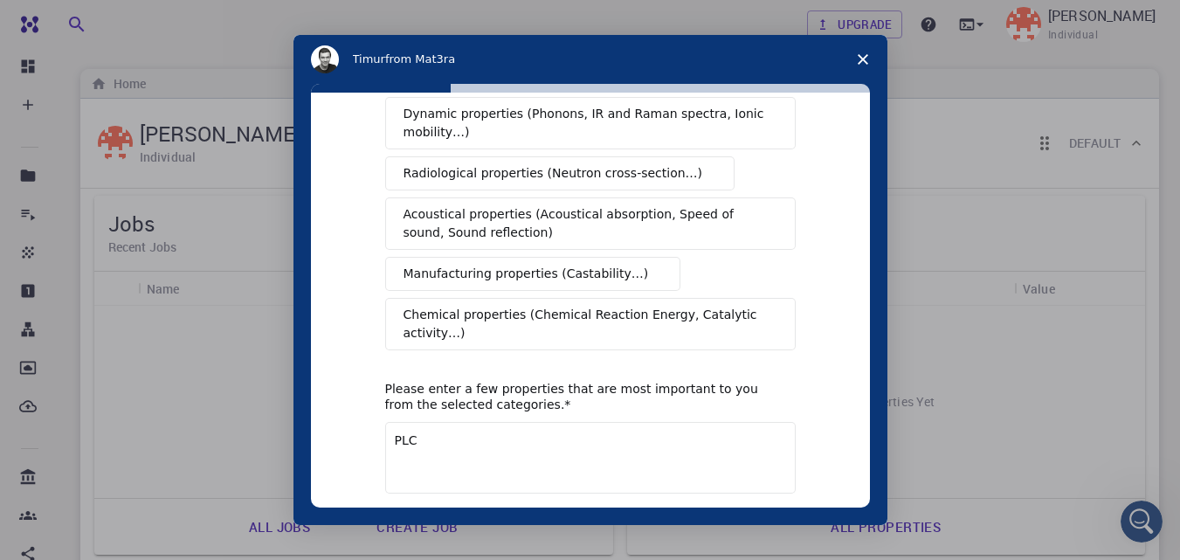
click at [763, 524] on button "Next" at bounding box center [770, 539] width 52 height 30
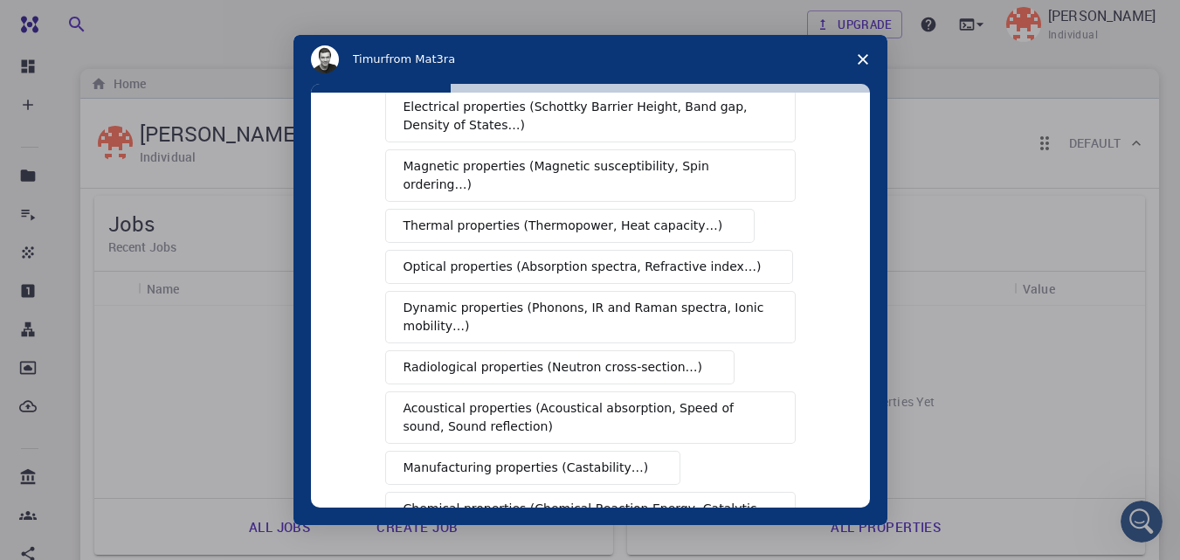
scroll to position [0, 0]
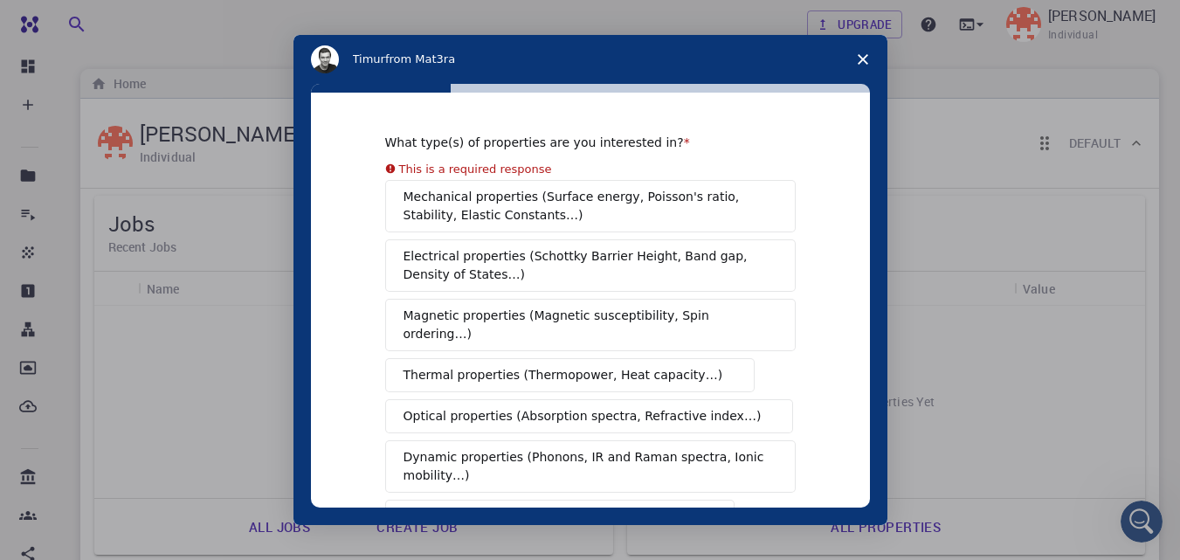
click at [862, 53] on span "Close survey" at bounding box center [863, 59] width 49 height 49
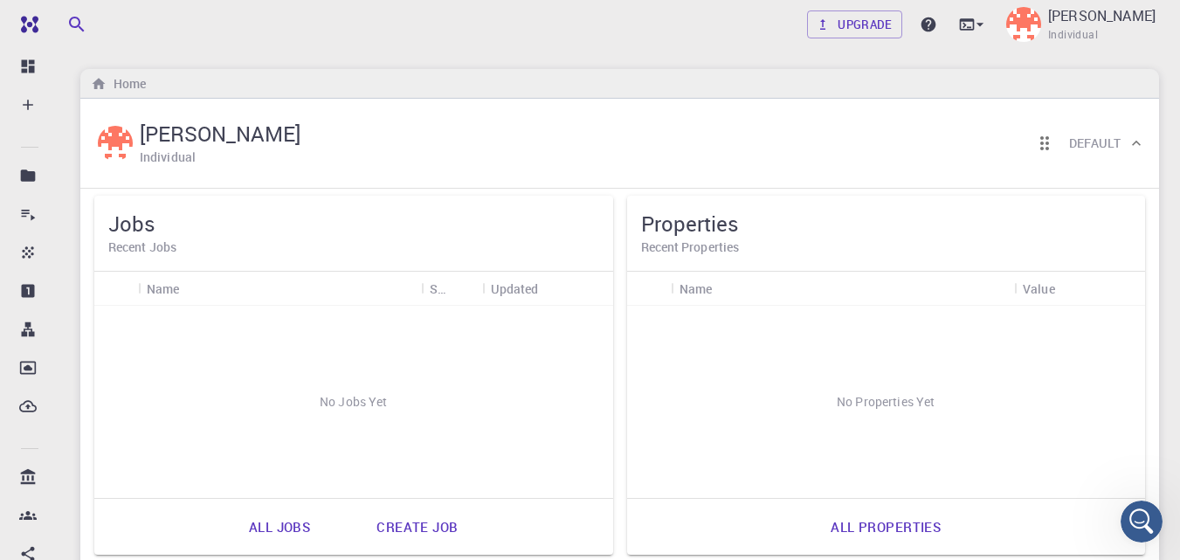
click at [397, 349] on div "No Jobs Yet" at bounding box center [353, 402] width 519 height 192
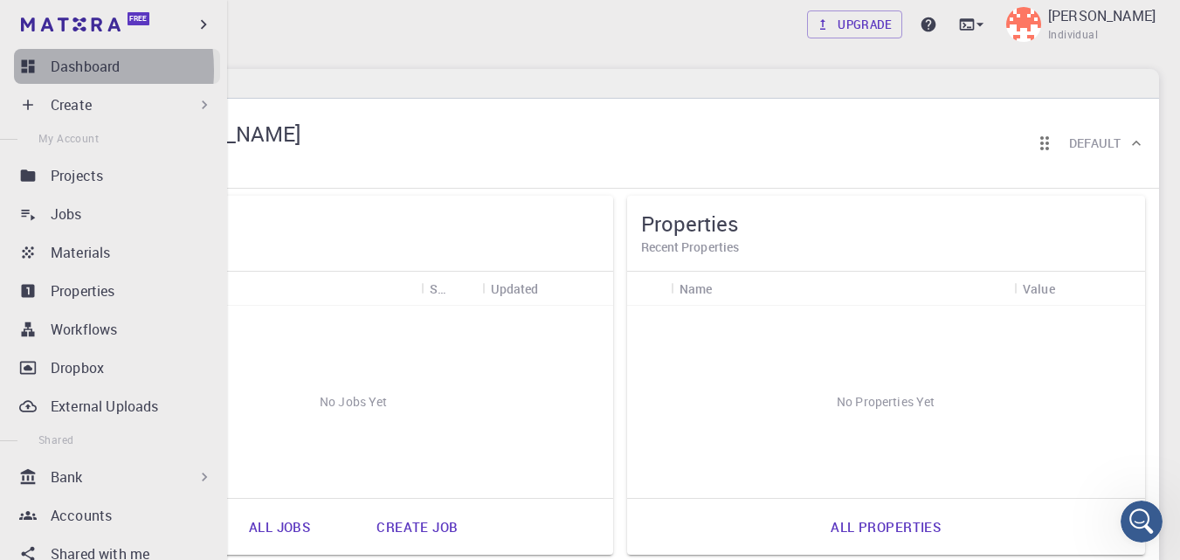
click at [32, 70] on icon at bounding box center [28, 66] width 13 height 13
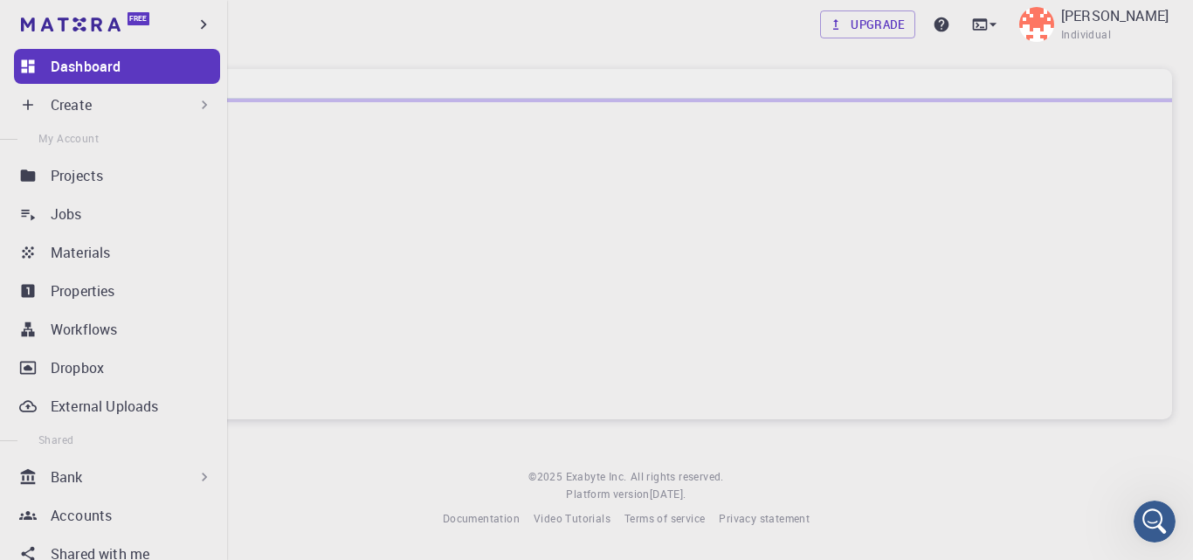
click at [121, 108] on div "Create" at bounding box center [132, 104] width 162 height 21
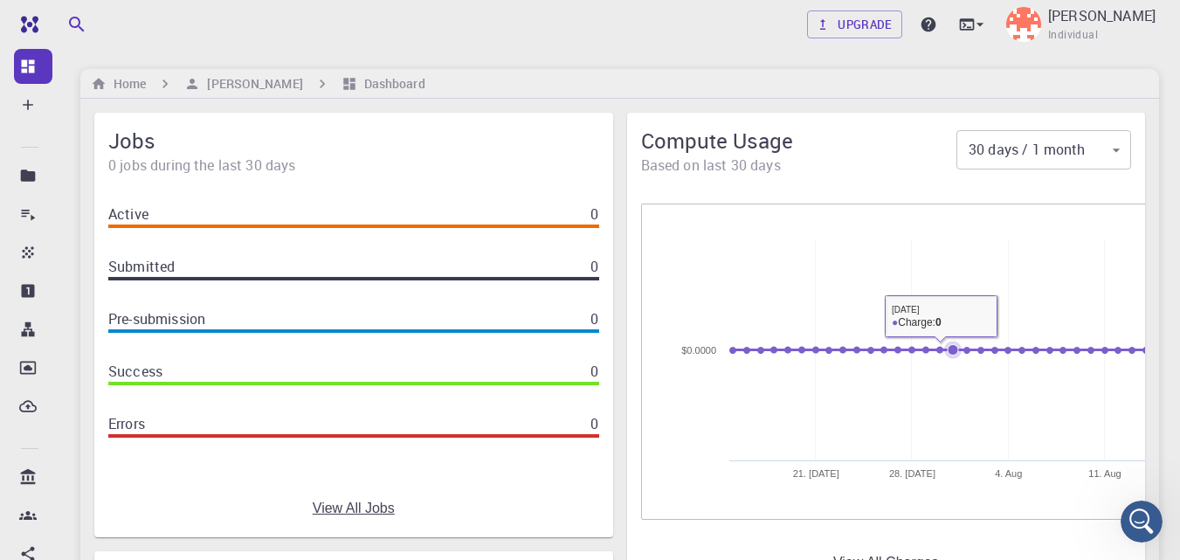
drag, startPoint x: 782, startPoint y: 347, endPoint x: 957, endPoint y: 353, distance: 174.8
click at [957, 353] on g at bounding box center [939, 350] width 420 height 17
click at [957, 353] on icon at bounding box center [953, 350] width 10 height 10
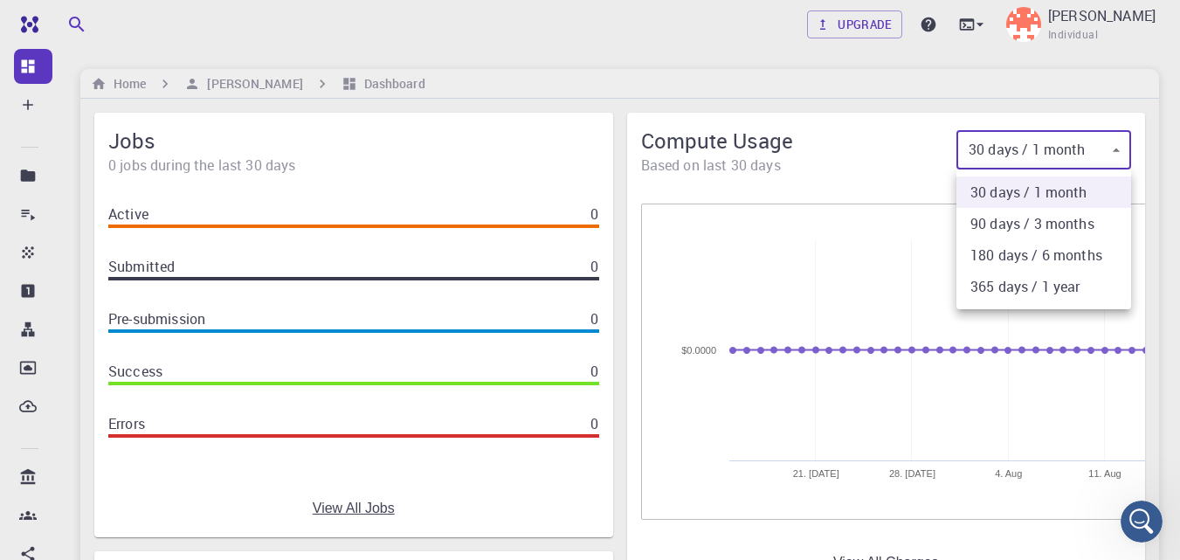
click at [1109, 147] on body "Free Dashboard Create New Job New Material Create Material Upload File Import f…" at bounding box center [590, 415] width 1180 height 831
click at [1109, 147] on div at bounding box center [590, 280] width 1180 height 560
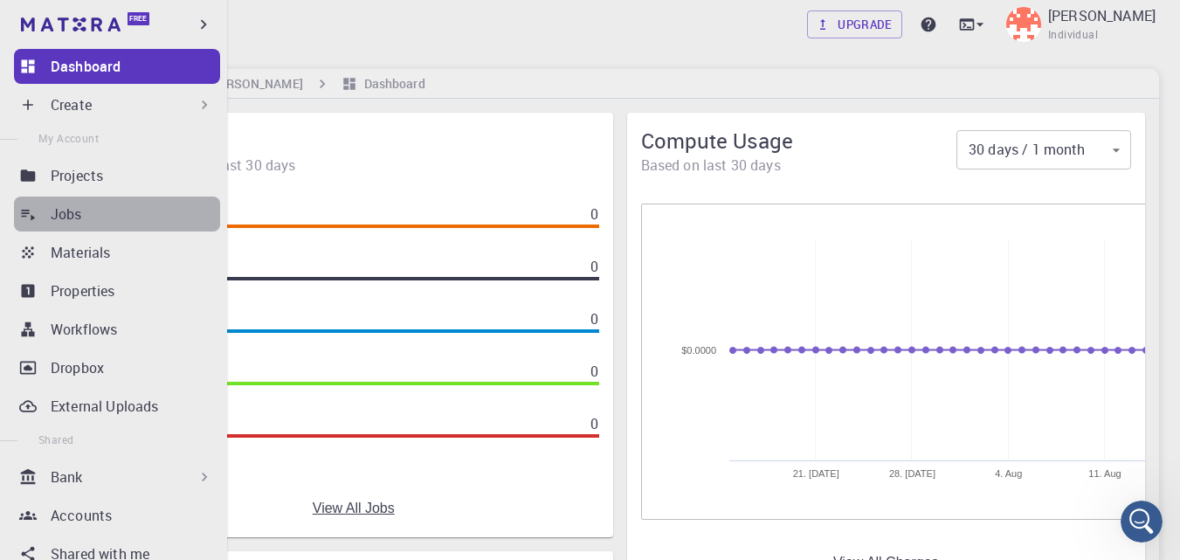
click at [127, 226] on link "Jobs" at bounding box center [117, 214] width 206 height 35
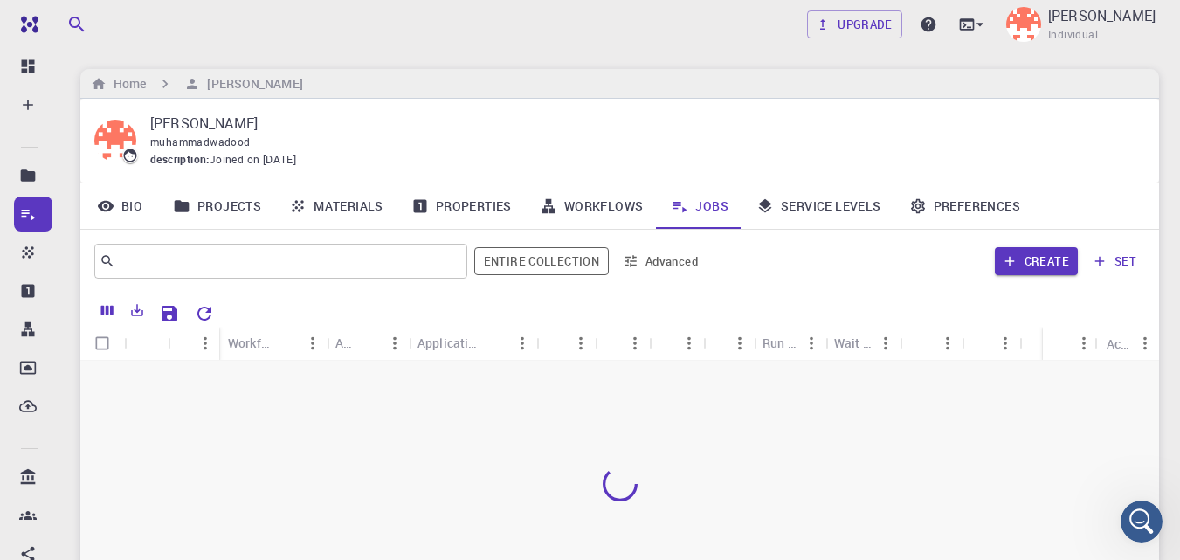
click at [409, 332] on button "Menu" at bounding box center [395, 343] width 28 height 28
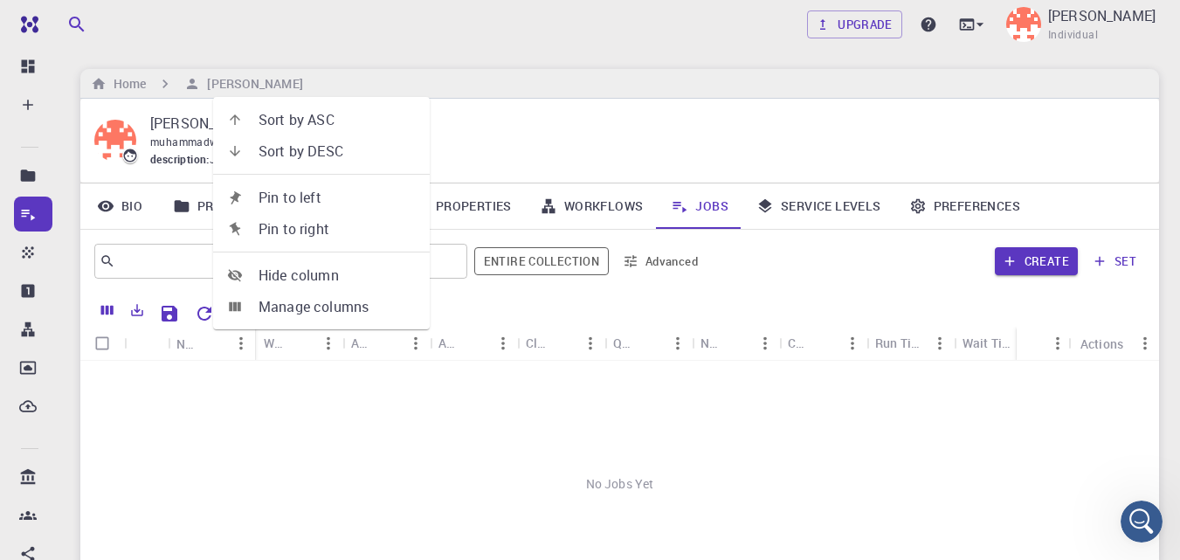
click at [492, 311] on div at bounding box center [684, 311] width 924 height 31
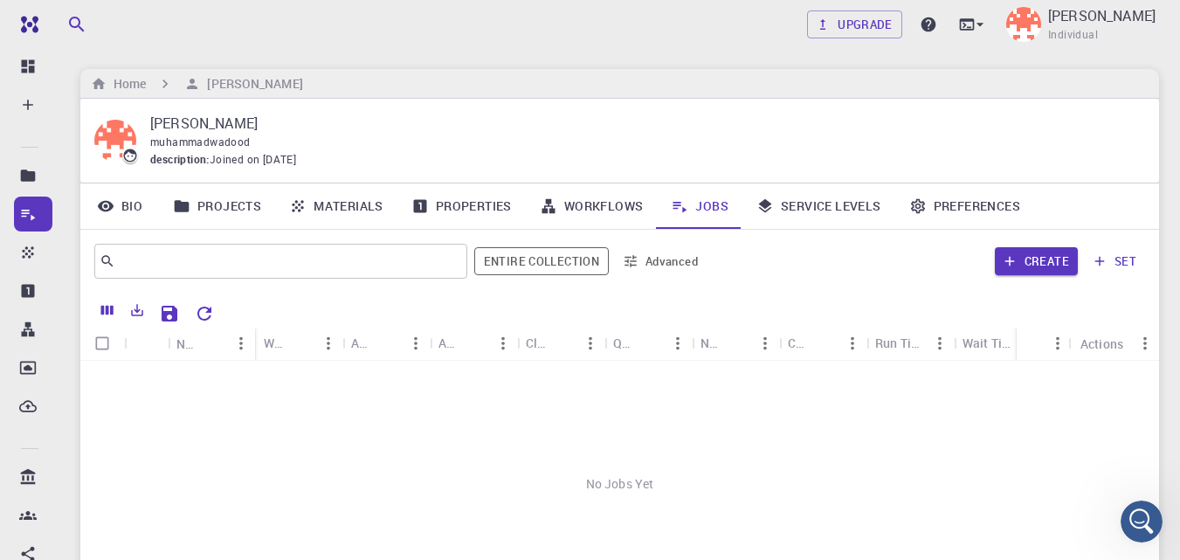
click at [382, 358] on div "Application" at bounding box center [376, 343] width 51 height 34
click at [305, 342] on icon "Sort" at bounding box center [300, 343] width 13 height 13
click at [273, 349] on div "Workflow Name" at bounding box center [275, 343] width 23 height 34
click at [188, 344] on div "Name" at bounding box center [187, 344] width 23 height 34
click at [97, 345] on input "Select all rows" at bounding box center [102, 343] width 33 height 33
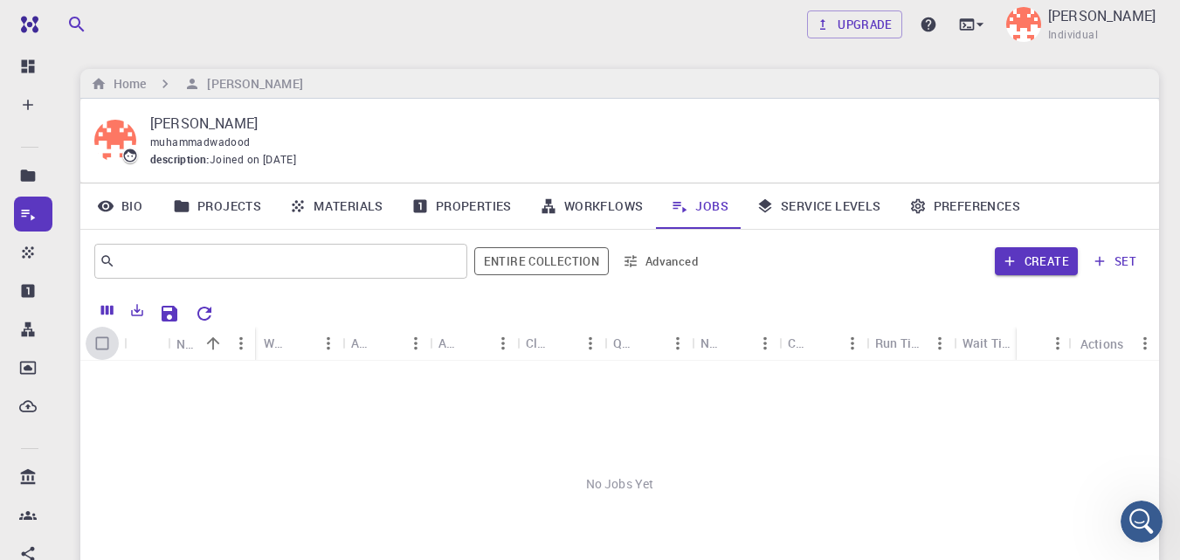
checkbox input "false"
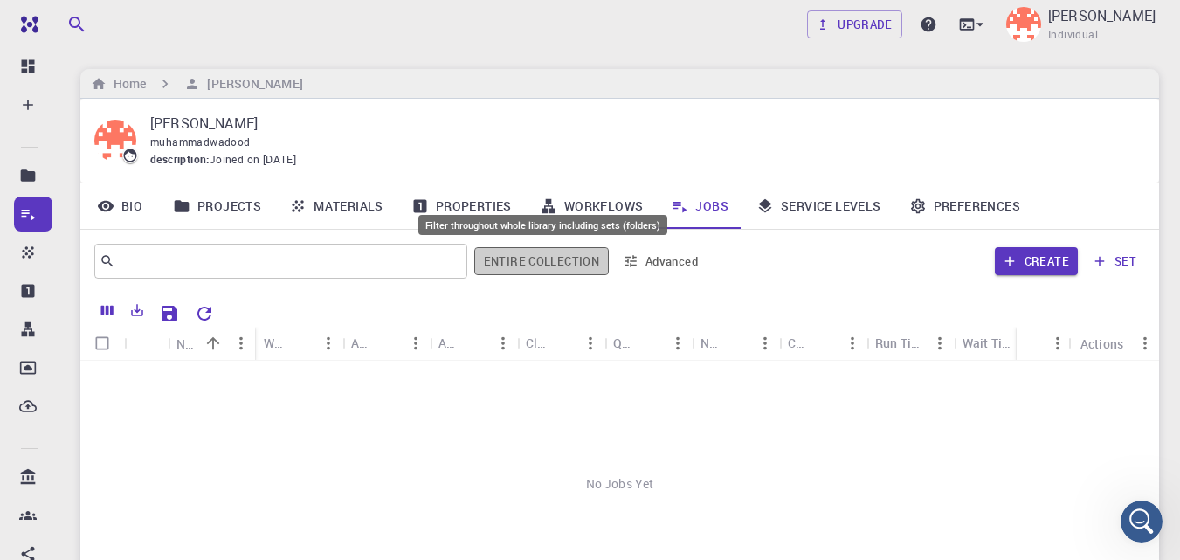
click at [569, 260] on button "Entire collection" at bounding box center [541, 261] width 135 height 28
